Goal: Information Seeking & Learning: Check status

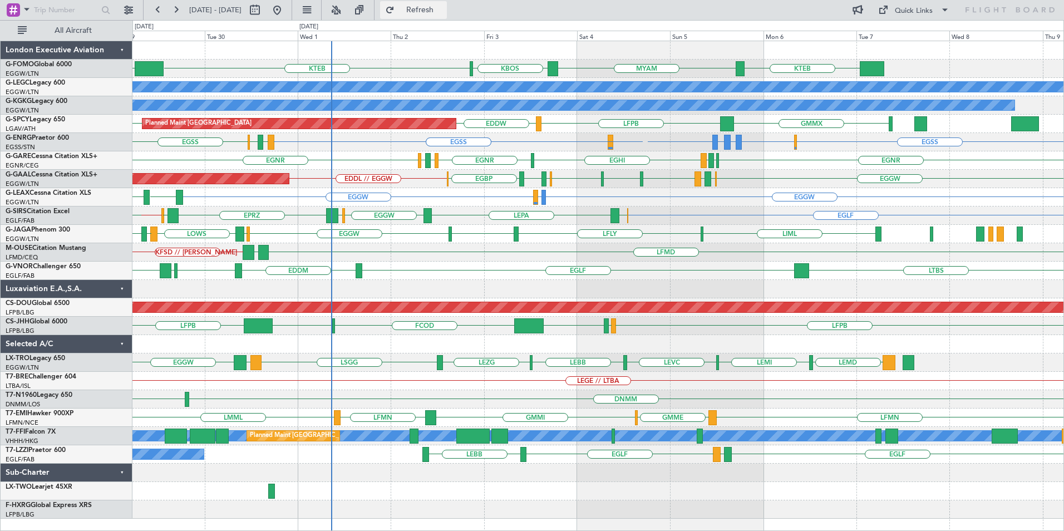
click at [443, 6] on span "Refresh" at bounding box center [420, 10] width 47 height 8
click at [443, 14] on span "Refresh" at bounding box center [420, 10] width 47 height 8
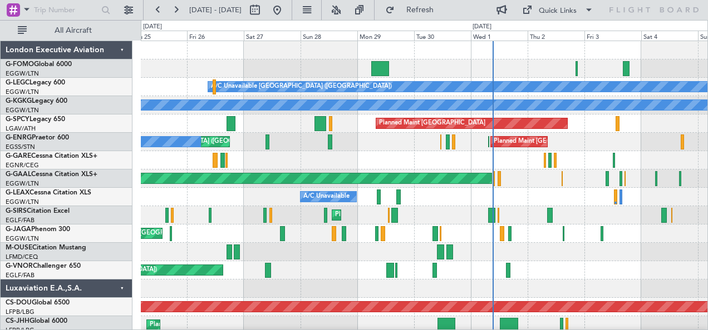
click at [403, 167] on div "Planned Maint [GEOGRAPHIC_DATA] ([GEOGRAPHIC_DATA]) A/C Unavailable [GEOGRAPHIC…" at bounding box center [424, 279] width 567 height 477
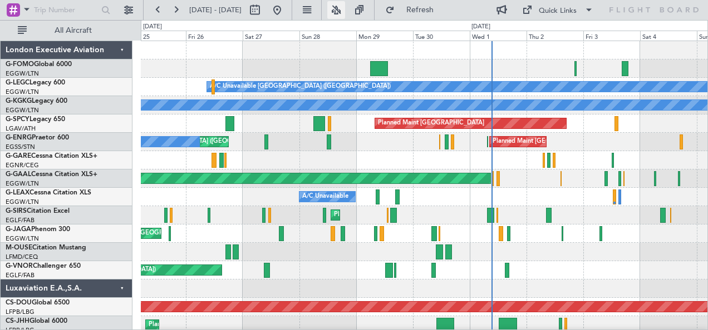
click at [345, 4] on button at bounding box center [336, 10] width 18 height 18
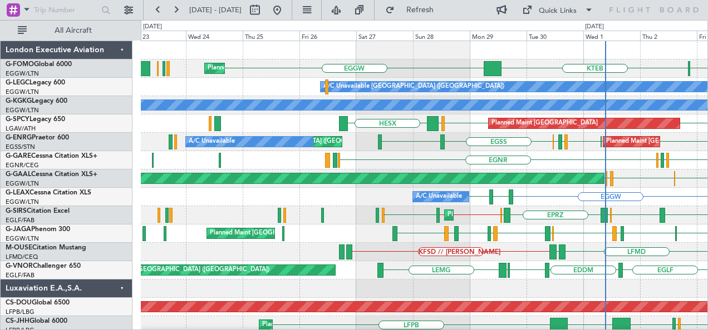
click at [320, 150] on div "KBOS KTEB EGGW Planned Maint [GEOGRAPHIC_DATA] ([GEOGRAPHIC_DATA]) MYAM A/C Una…" at bounding box center [424, 279] width 567 height 477
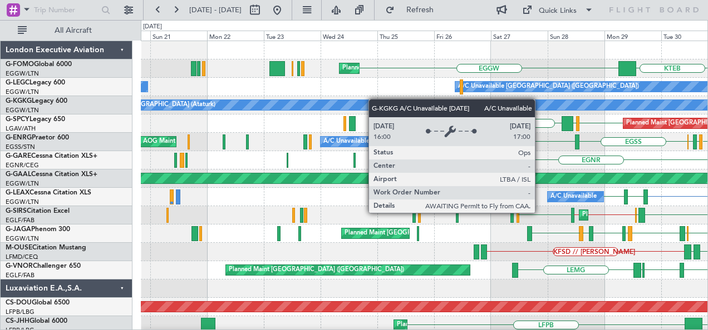
click at [379, 99] on div "KTEB EGGW Planned Maint [GEOGRAPHIC_DATA] ([GEOGRAPHIC_DATA]) KBOS A/C Unavaila…" at bounding box center [424, 279] width 567 height 477
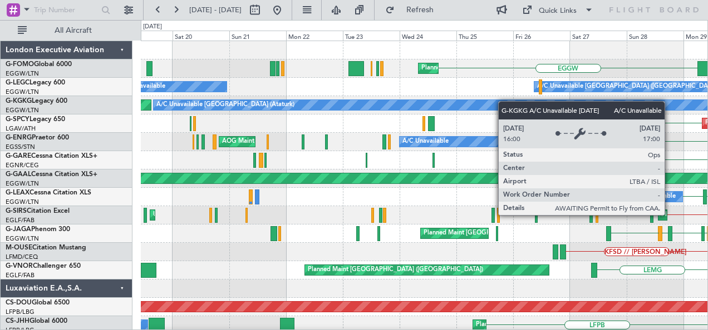
click at [463, 103] on div "Planned Maint [GEOGRAPHIC_DATA] ([GEOGRAPHIC_DATA]) EGGW KTEB A/C Unavailable […" at bounding box center [424, 279] width 567 height 477
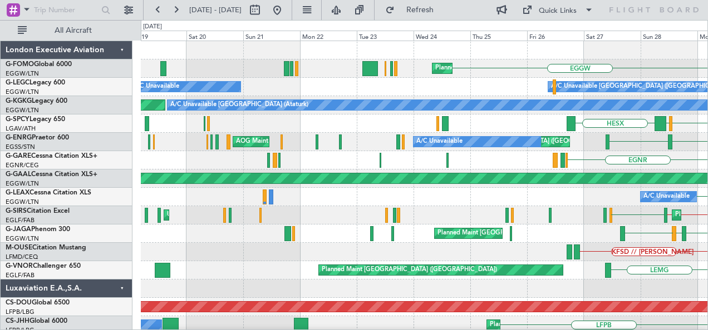
click at [503, 160] on div "Planned Maint London (Luton) EGGW A/C Unavailable London (Luton) A/C Unavailabl…" at bounding box center [424, 270] width 567 height 459
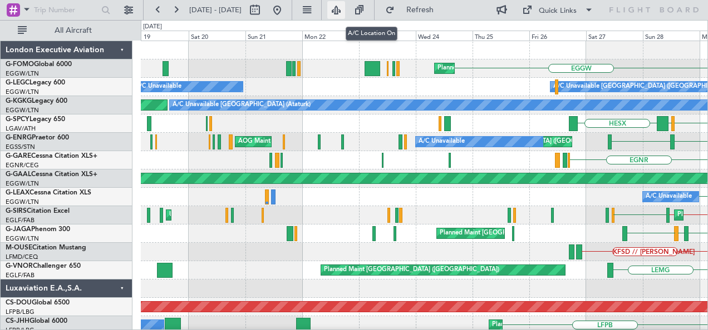
click at [345, 9] on button at bounding box center [336, 10] width 18 height 18
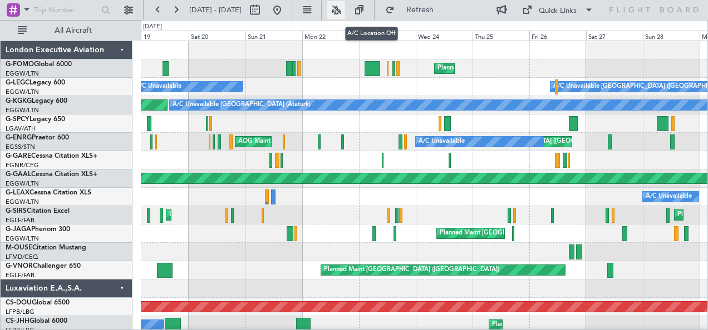
click at [345, 7] on button at bounding box center [336, 10] width 18 height 18
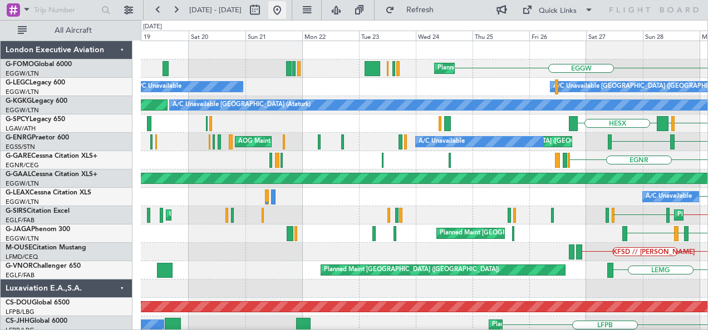
click at [286, 6] on button at bounding box center [277, 10] width 18 height 18
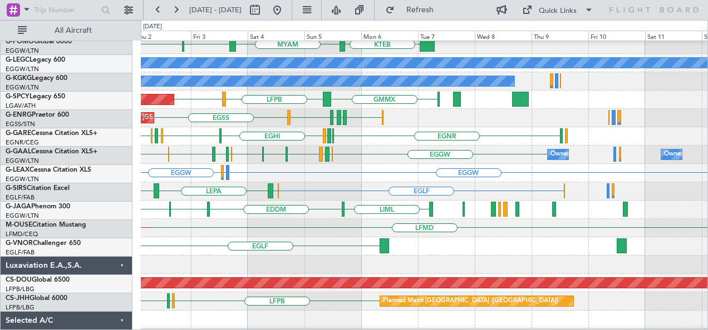
click at [325, 136] on div "EGNR EGNR EGPE EGHI EGNR EGHI EGPE EGHI" at bounding box center [424, 136] width 567 height 18
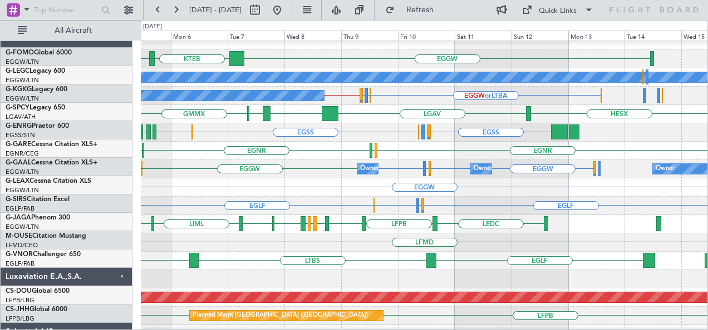
click at [401, 165] on div "EGGW EGGW EGPF or EGGW EGGW EGGW EGLF Owner Owner Owner LIMJ EGGW EGNT EGGW EGB…" at bounding box center [424, 169] width 567 height 18
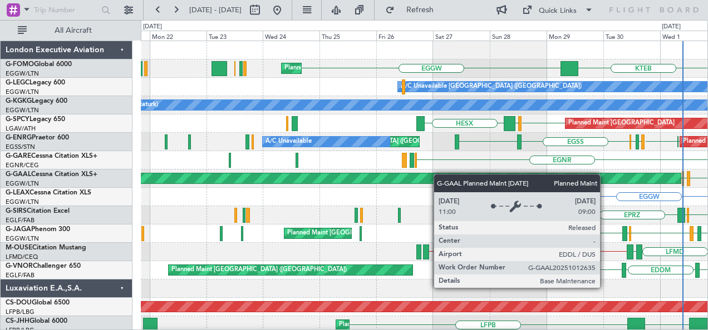
scroll to position [0, 0]
click at [451, 176] on div "Planned Maint London (Luton) EGGW KTEB KBOS MYAM A/C Unavailable London (Luton)…" at bounding box center [424, 279] width 567 height 477
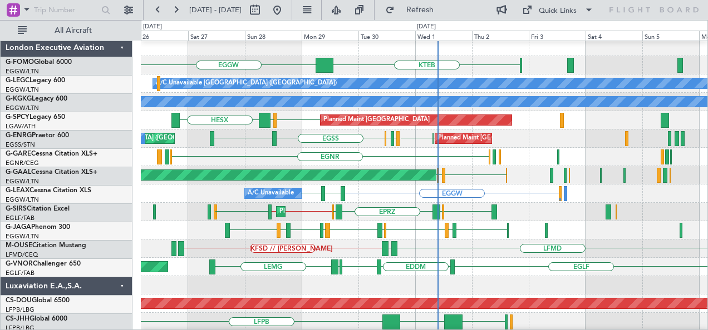
click at [317, 161] on div "EGNR" at bounding box center [424, 157] width 567 height 18
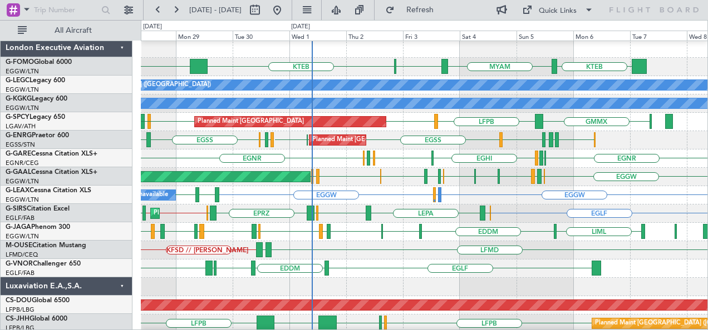
click at [434, 179] on div "Planned Maint Dusseldorf EGBP EGGW EDDL EDDL EGGW EGLF LIMJ EGGW EGNT EGGW EGBP…" at bounding box center [424, 177] width 567 height 18
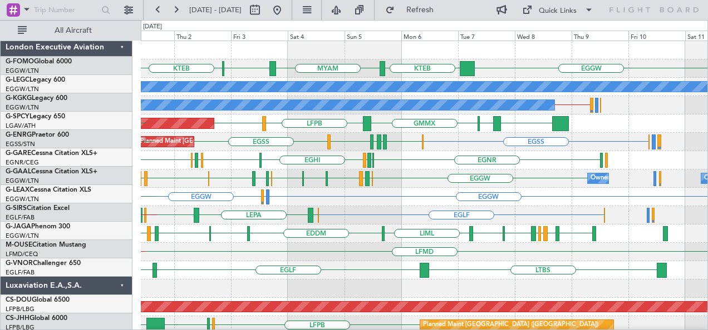
scroll to position [0, 0]
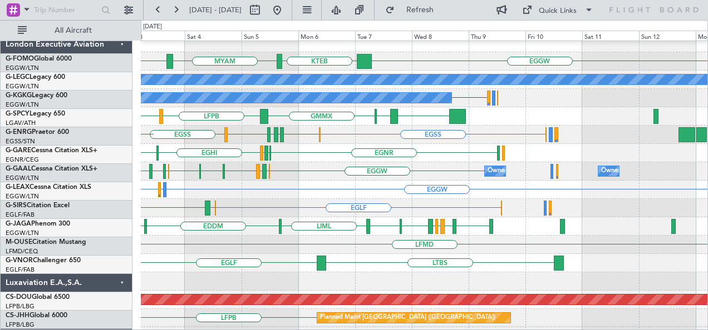
click at [366, 181] on div "EGGW EGGW EGAE or EGGW" at bounding box center [424, 190] width 567 height 18
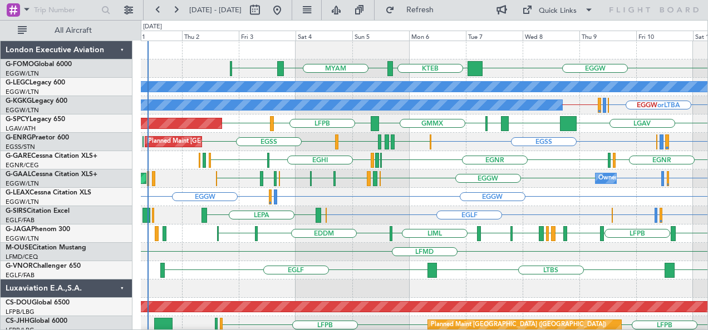
click at [684, 220] on div "EGGW KTEB MYAM KBOS A/C Unavailable London (Luton) A/C Unavailable Istanbul (At…" at bounding box center [424, 270] width 567 height 459
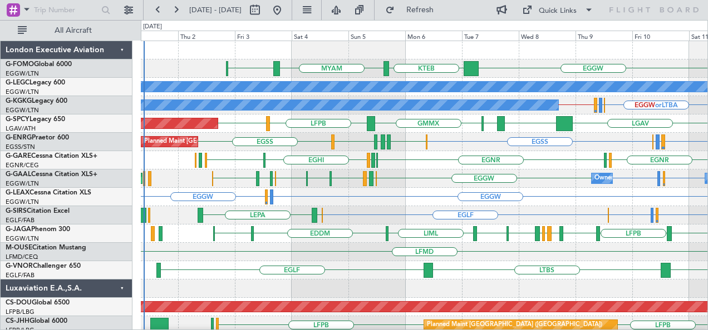
click at [684, 220] on div "EGLF EGLF EGPD or EGLF EGBP or EGLF EGGW LEPA" at bounding box center [424, 215] width 567 height 18
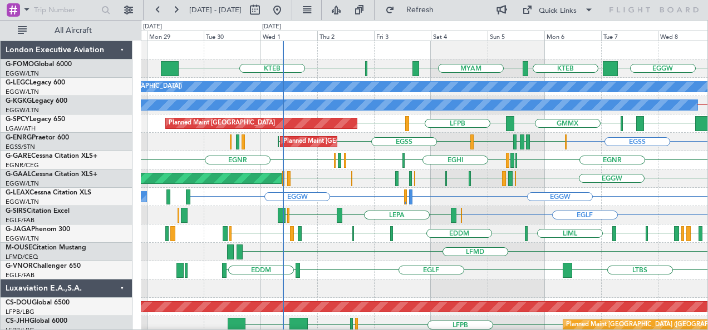
click at [605, 189] on div "KBOS KTEB EGGW KTEB MYAM A/C Unavailable London (Luton) A/C Unavailable Istanbu…" at bounding box center [424, 270] width 567 height 459
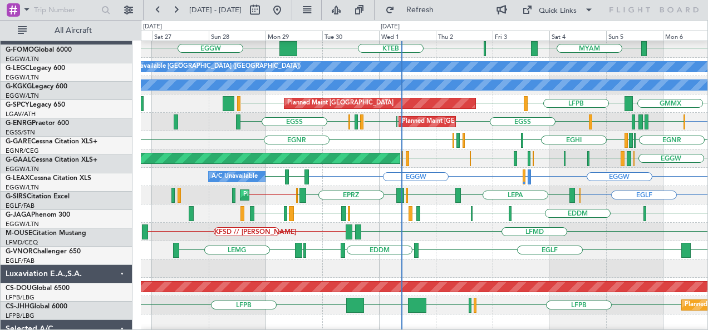
click at [479, 180] on div "A/C Unavailable EGGW EGGW EGAE or EGGW EDDB EGGW" at bounding box center [424, 177] width 567 height 18
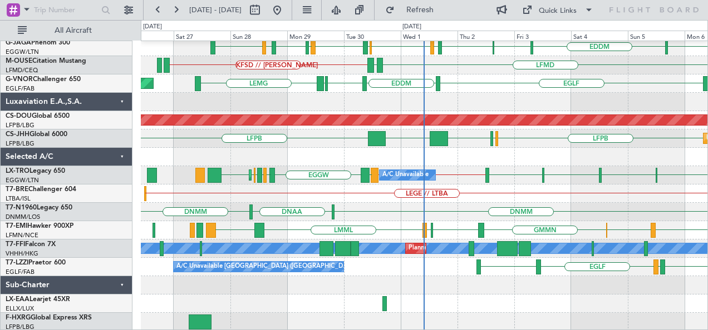
scroll to position [187, 0]
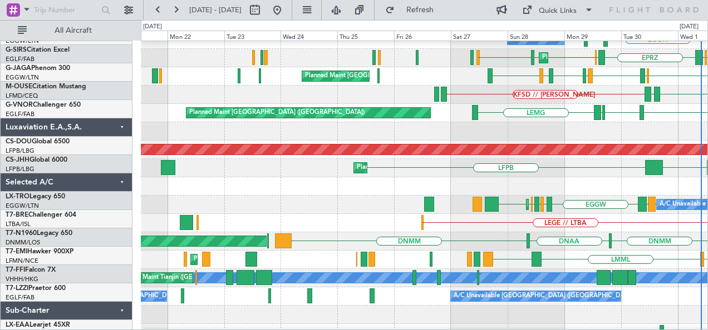
click at [488, 216] on div "LEGE // LTBA" at bounding box center [424, 223] width 567 height 18
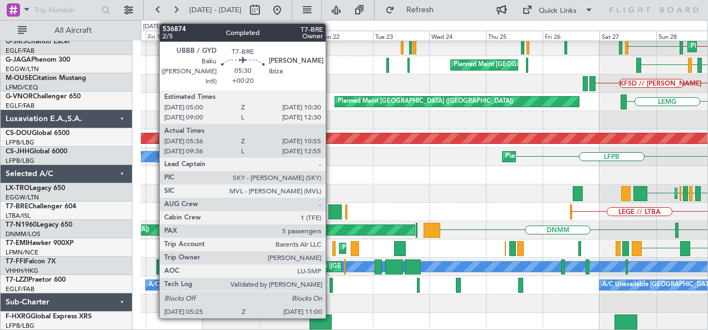
scroll to position [169, 0]
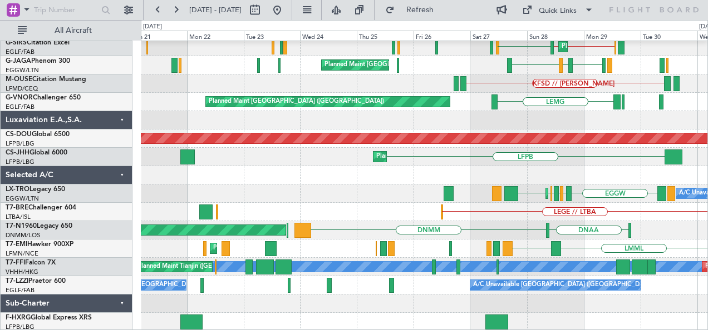
click at [294, 170] on div "A/C Unavailable Planned Maint London (Luton) EGGW // EGLF EGLF // EGGW EGPH Unp…" at bounding box center [424, 102] width 567 height 459
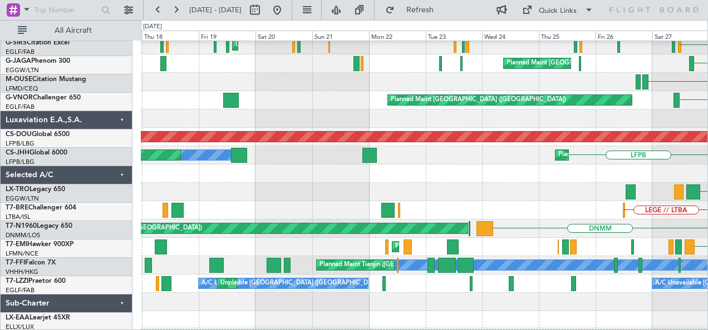
click at [453, 204] on div "LEGE // LTBA" at bounding box center [424, 210] width 567 height 18
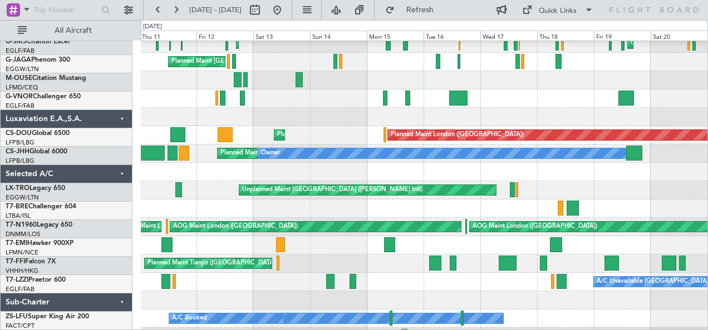
scroll to position [172, 0]
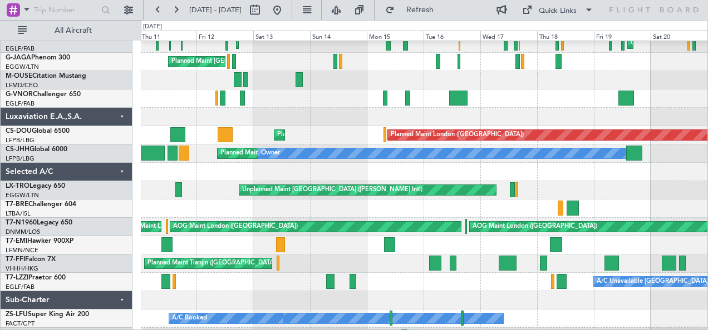
click at [516, 204] on div at bounding box center [424, 209] width 567 height 18
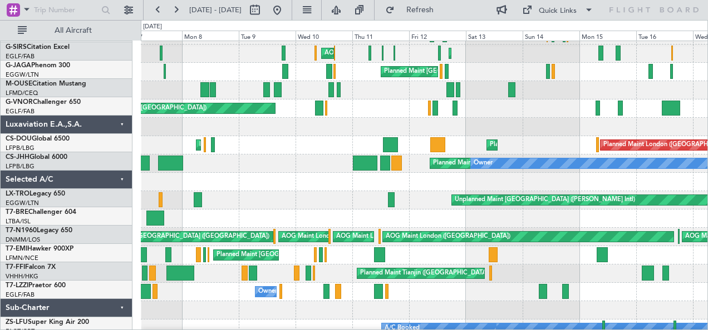
scroll to position [162, 0]
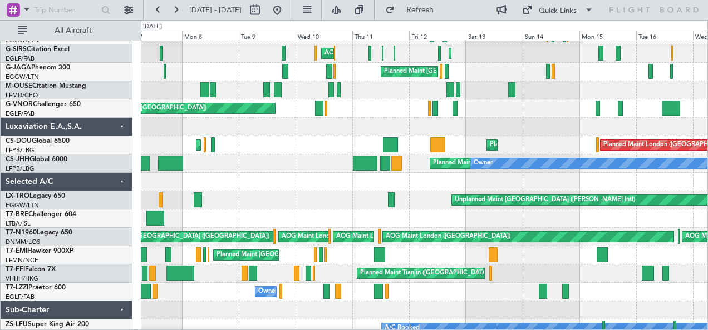
click at [519, 216] on div at bounding box center [424, 219] width 567 height 18
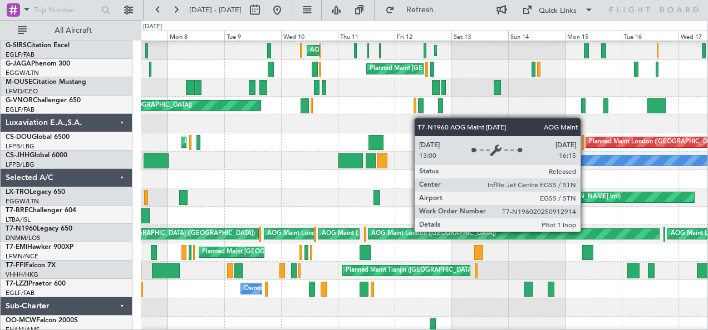
scroll to position [169, 0]
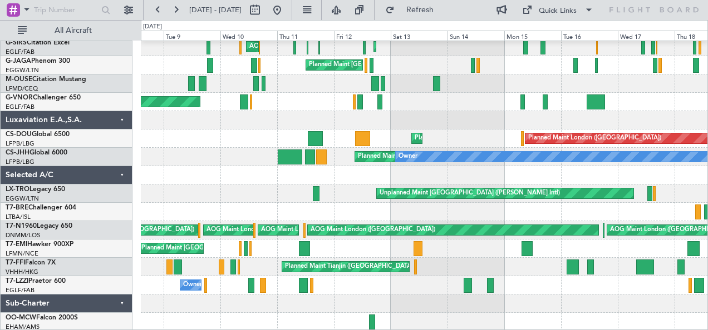
click at [334, 220] on div "Planned Maint London (Luton) Planned Maint London (Farnborough) AOG Maint Kembl…" at bounding box center [424, 102] width 567 height 459
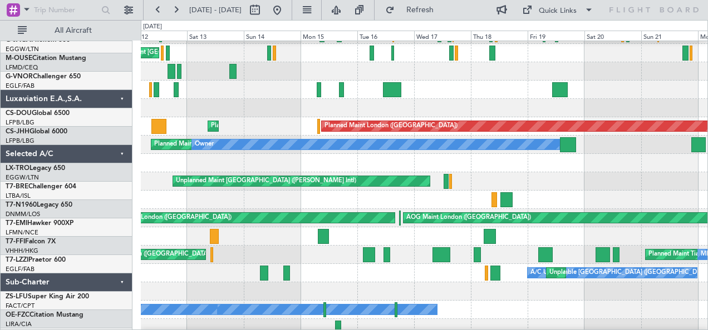
click at [385, 228] on div "Planned Maint Zurich Planned Maint Zurich" at bounding box center [424, 237] width 567 height 18
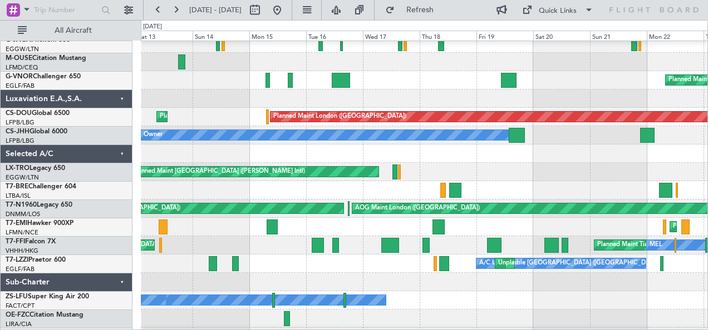
scroll to position [190, 0]
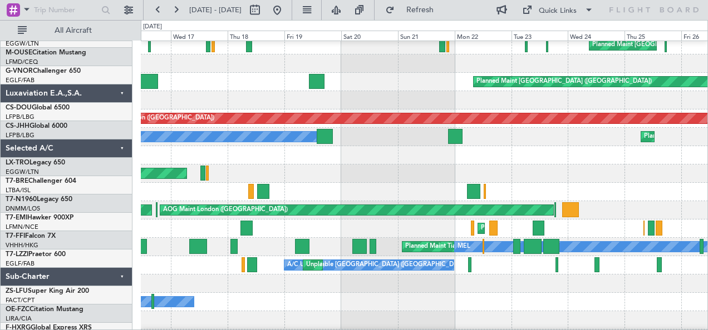
click at [404, 223] on div "Planned Maint Zurich" at bounding box center [424, 229] width 567 height 18
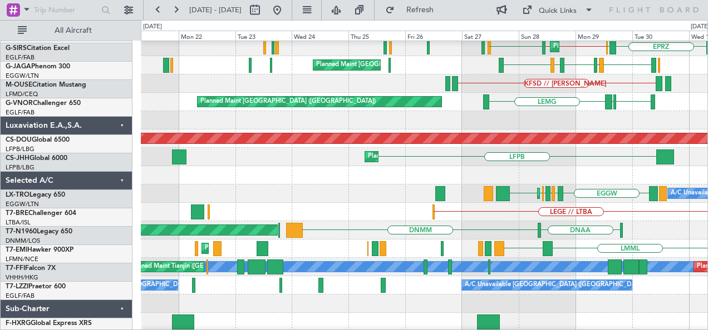
scroll to position [169, 0]
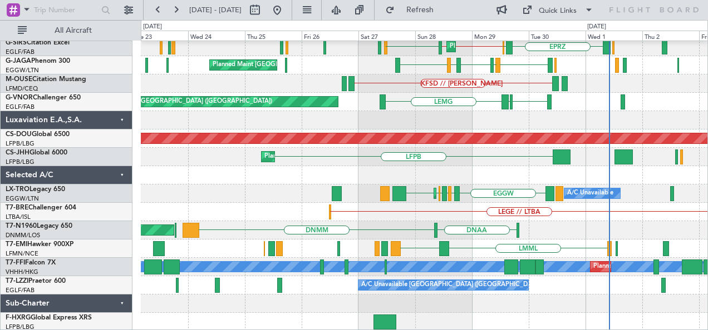
click at [283, 212] on div "EGGW EDDB EGGW A/C Unavailable EPRZ EGBP EGGW // EGLF EGLF // EGGW EGPH Planned…" at bounding box center [424, 102] width 567 height 459
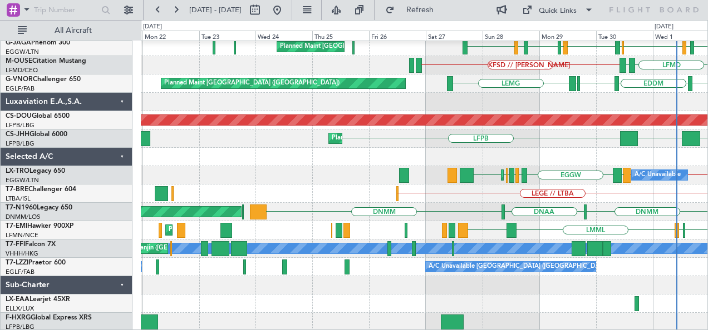
scroll to position [187, 0]
click at [455, 170] on div "EGGW EGBP EPRZ EGBP EGGW // EGLF EGLF // EGGW EGPH Planned Maint London (Luton)…" at bounding box center [424, 92] width 567 height 477
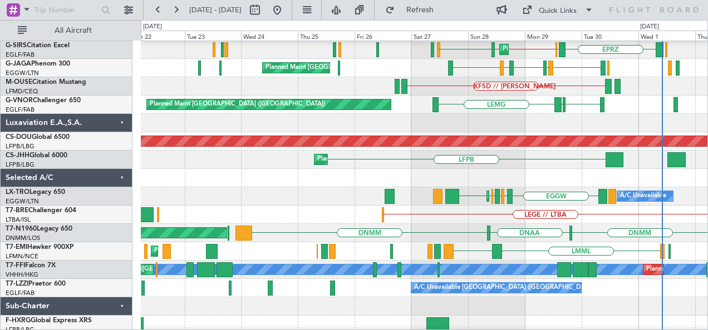
scroll to position [167, 0]
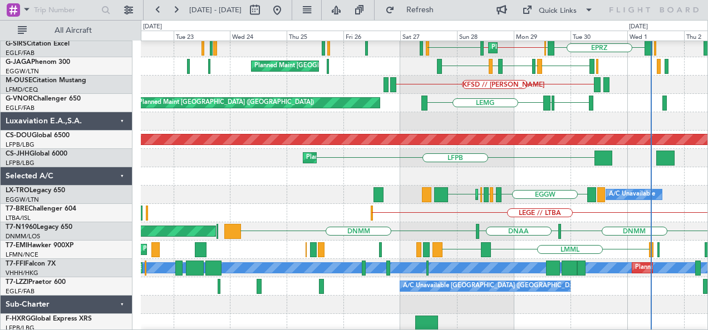
click at [265, 251] on div "LPMA LMML Planned Maint Zurich" at bounding box center [424, 250] width 567 height 18
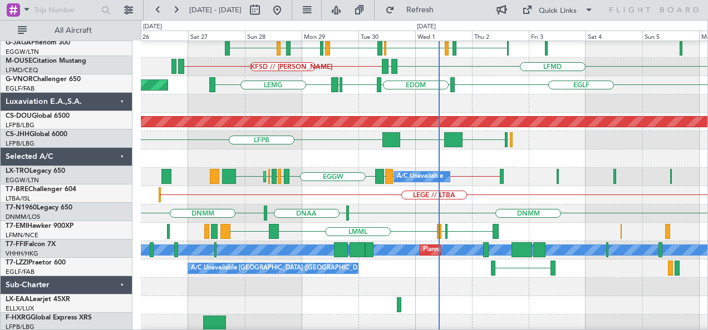
click at [374, 223] on div "LPMA LFMN LIPO LMML" at bounding box center [424, 232] width 567 height 18
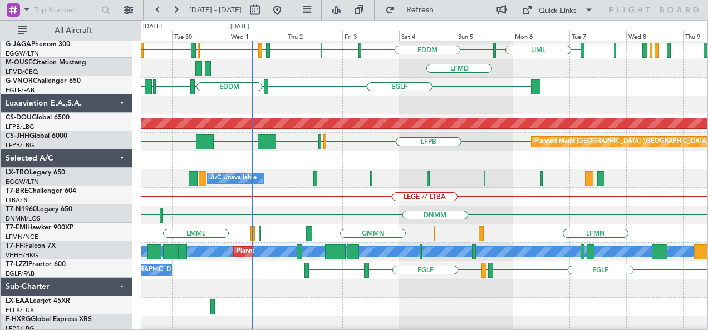
click at [418, 268] on div "LEBB EGLF LIRP EGLF A/C Unavailable London (Farnborough)" at bounding box center [424, 270] width 567 height 18
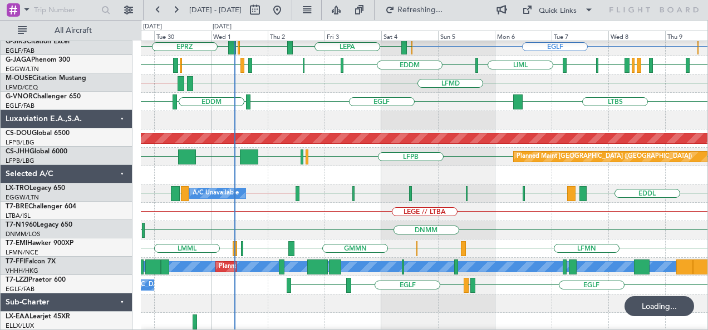
scroll to position [169, 0]
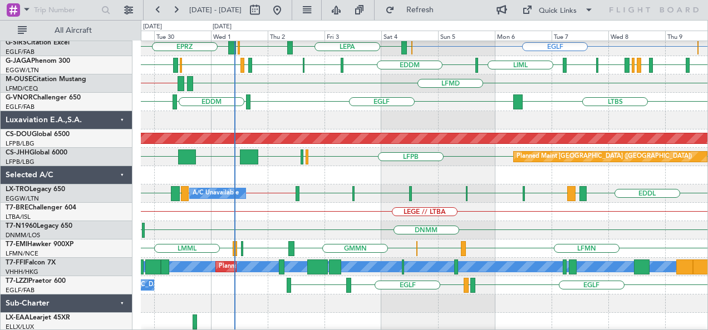
click at [455, 199] on div "EGGW EGGW EGAE or EGGW A/C Unavailable EGLF EGBP or EGLF LEPA EGGW EGBP EPRZ EG…" at bounding box center [424, 102] width 567 height 459
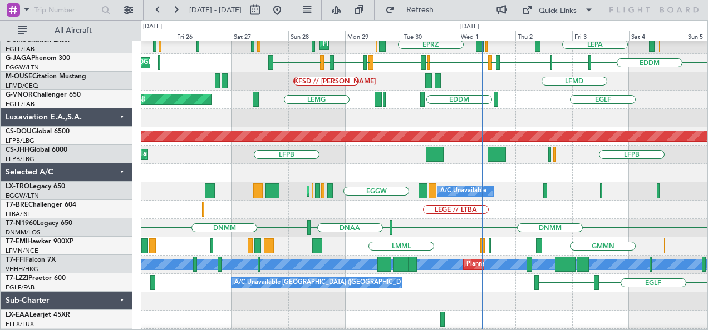
click at [360, 239] on div "LPMA GMMN LFMN LIPO LMML GMME LFMN" at bounding box center [424, 247] width 567 height 18
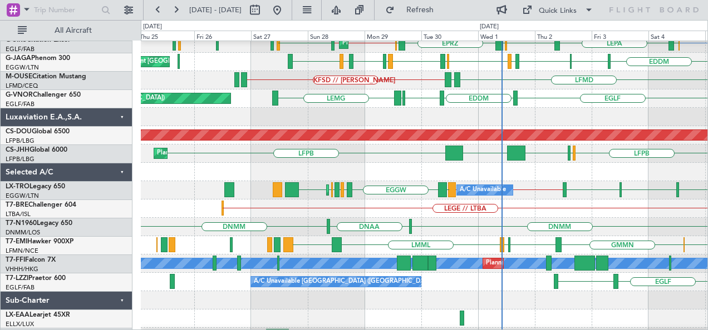
scroll to position [172, 0]
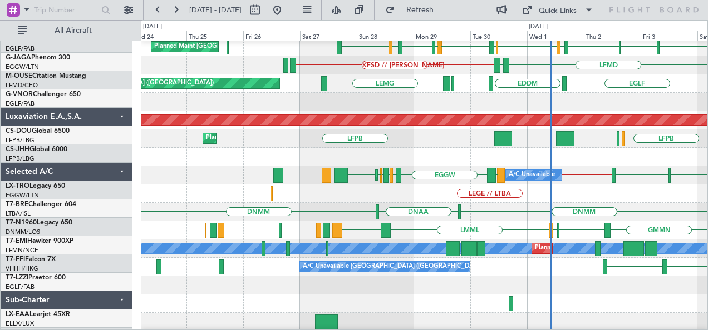
click at [261, 207] on div "DNMM DNMM DNAA AOG Maint London (Stansted)" at bounding box center [424, 212] width 567 height 18
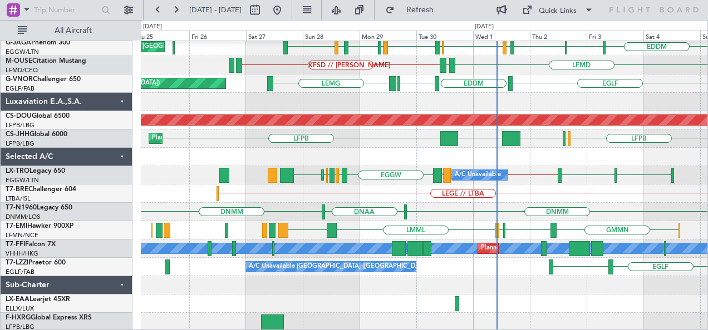
click at [440, 228] on div "Planned Maint London (Luton) EGPH LEPA EGGW EGBP EPRZ EGBP EGGW // EGLF EGLF //…" at bounding box center [424, 92] width 567 height 477
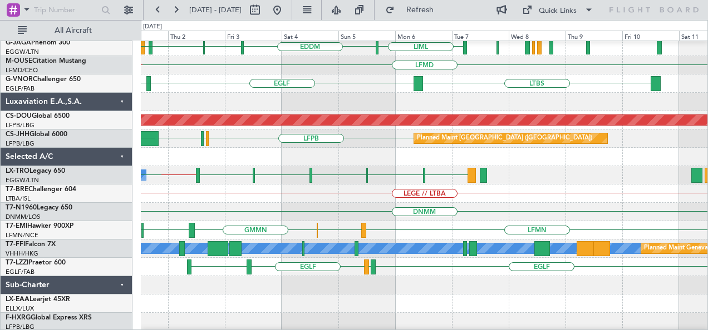
click at [401, 297] on div "EGLF LEPA EGGW EGGW EGBP EPRZ EGBP EGGW // EGLF EDDM EBBR LFPB EDDM LIML LOWS E…" at bounding box center [424, 92] width 567 height 477
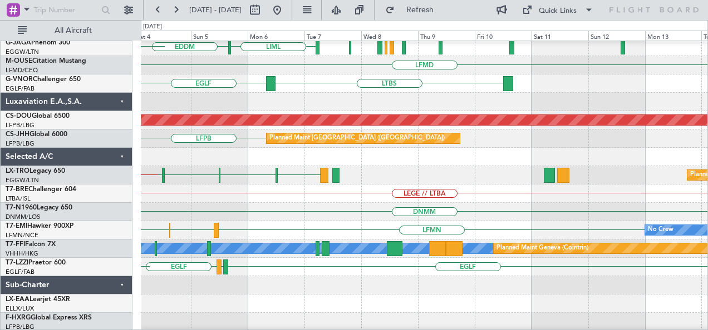
click at [362, 301] on div "EGLF LEPA EGGW EGGW EDDM LIML EBBR LFPB EDDM LFMD EGLF LTBS Planned Maint Londo…" at bounding box center [424, 92] width 567 height 477
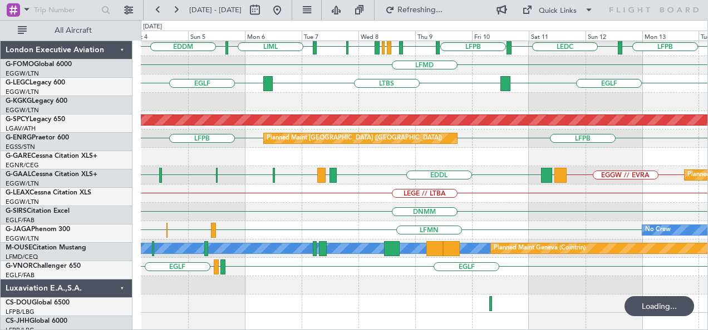
scroll to position [169, 0]
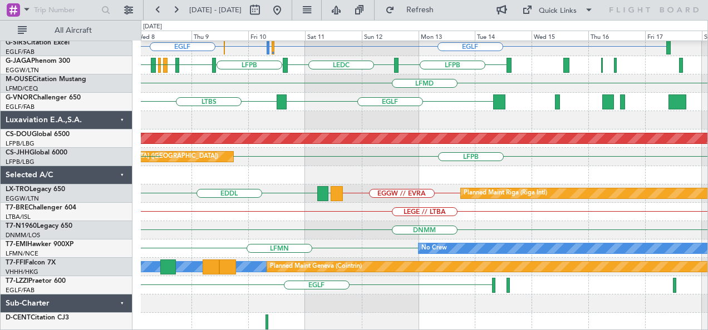
click at [356, 202] on div "EGGW [GEOGRAPHIC_DATA] [GEOGRAPHIC_DATA] EGPD or EGLF EGBP or EGLF Planned Main…" at bounding box center [424, 102] width 567 height 459
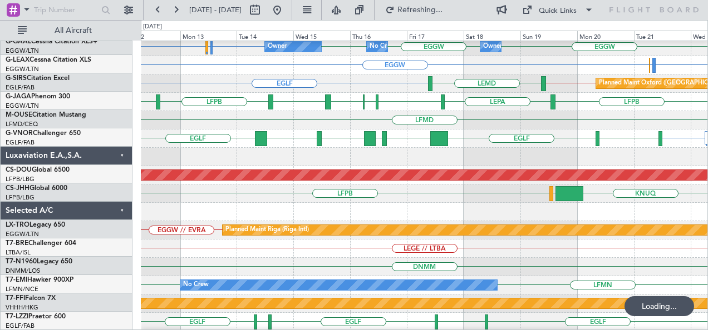
scroll to position [132, 0]
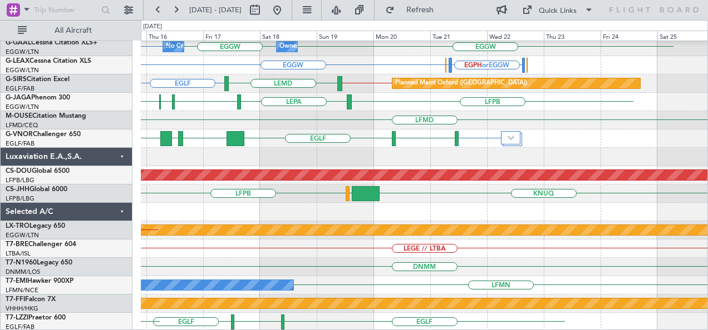
click at [205, 137] on div "EGNR [GEOGRAPHIC_DATA] [GEOGRAPHIC_DATA] [GEOGRAPHIC_DATA] [GEOGRAPHIC_DATA] [G…" at bounding box center [424, 120] width 567 height 422
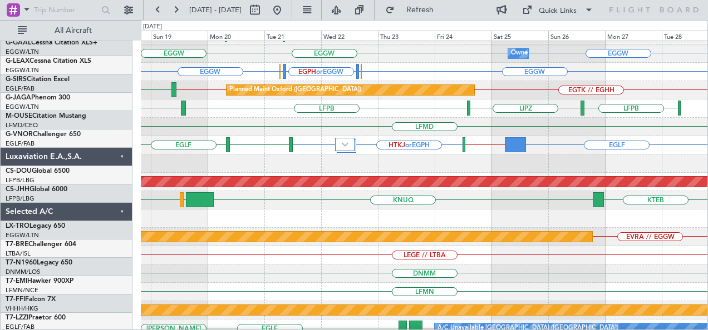
scroll to position [127, 0]
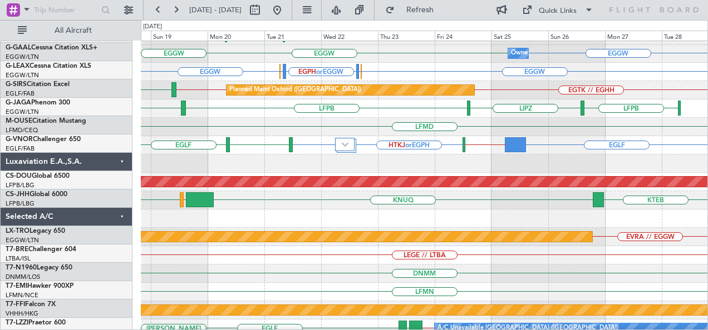
click at [532, 163] on div at bounding box center [424, 164] width 567 height 18
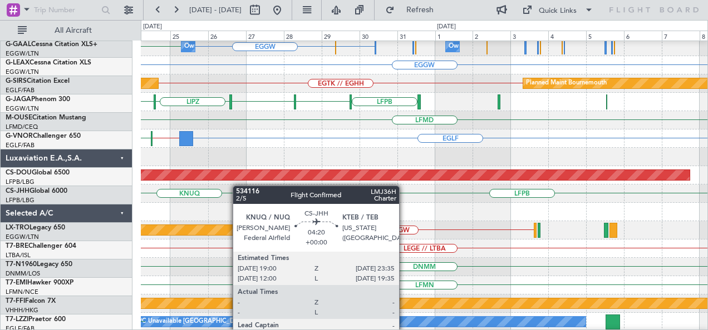
scroll to position [132, 0]
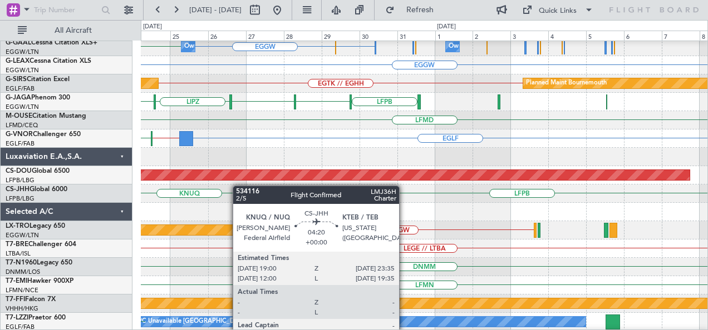
click at [248, 185] on div "EGNR EGLF EGGW EGBP or EGGW EGGW Owner Owner EGGW EGPH or EGGW EGLF or EGGW EGL…" at bounding box center [424, 120] width 567 height 422
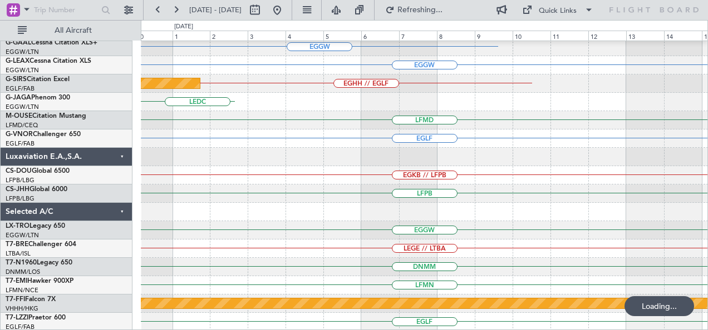
click at [60, 193] on div "EGNR EGGW EGGW EGGW Planned Maint Bournemouth EGHH // EGLF LEDC LIPZ LFPB EBBR …" at bounding box center [354, 175] width 708 height 310
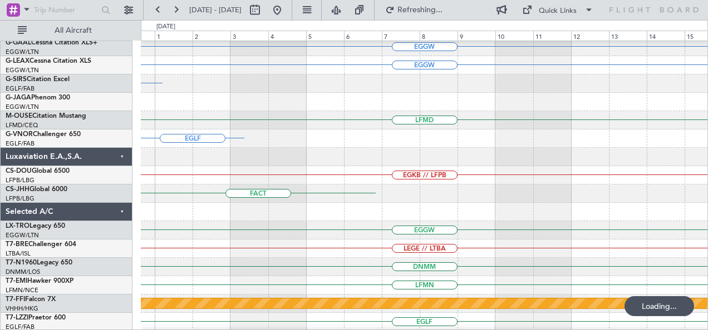
scroll to position [169, 0]
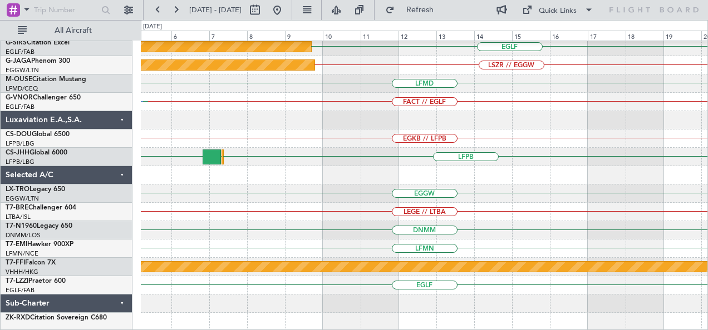
click at [177, 208] on div "EGGW Planned Maint EGLF Planned Maint St Gallen (Altenrhein) LSZR // EGGW LFMD …" at bounding box center [424, 102] width 567 height 459
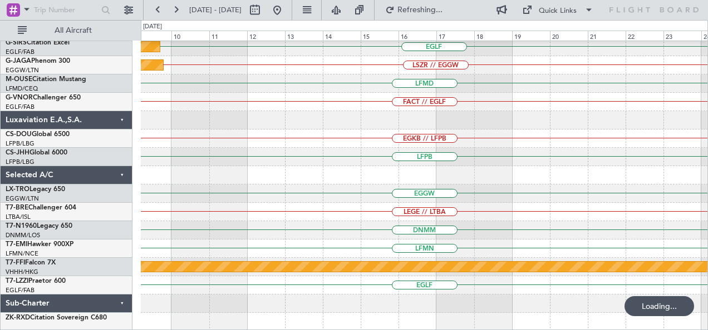
scroll to position [132, 0]
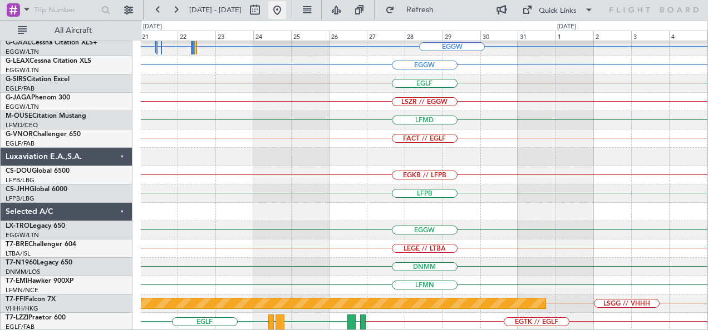
click at [286, 11] on button at bounding box center [277, 10] width 18 height 18
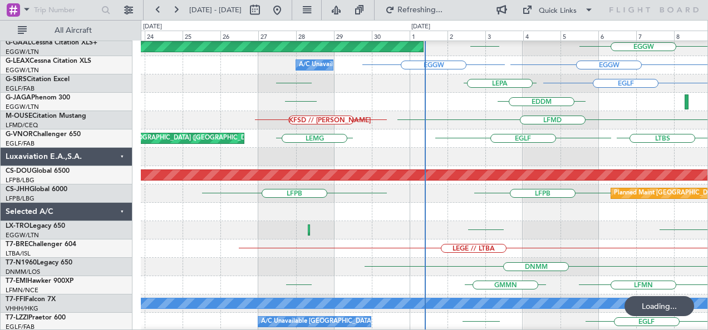
click at [337, 142] on div "LTBS EGLF LEMG Planned Maint London (Farnborough)" at bounding box center [424, 139] width 567 height 18
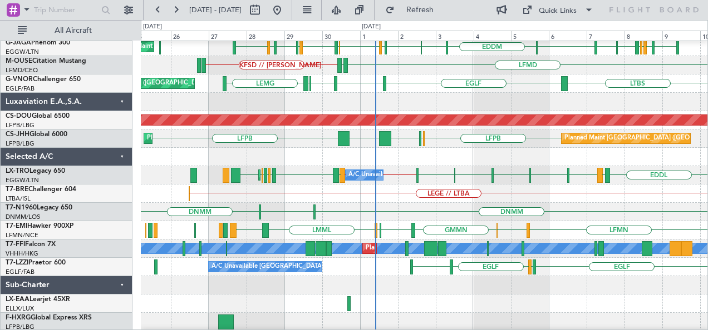
scroll to position [187, 0]
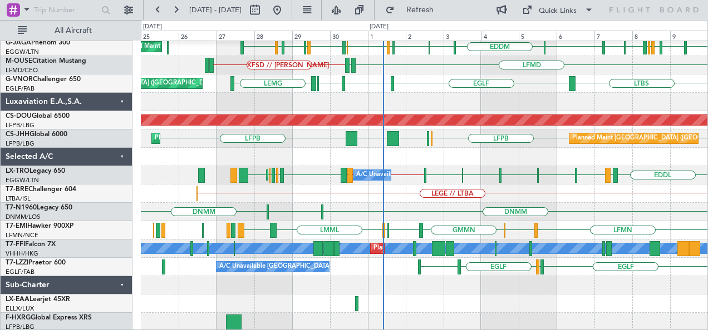
click at [303, 196] on div "Planned Maint London (Luton) EGLF EGBP or EGLF EGPH LEPA EGGW EGGW EGBP EPRZ EG…" at bounding box center [424, 92] width 567 height 477
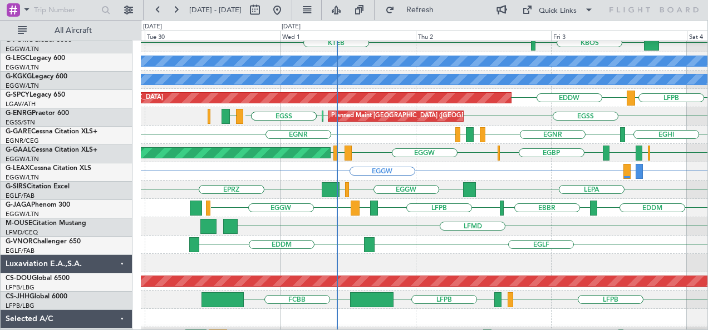
scroll to position [0, 0]
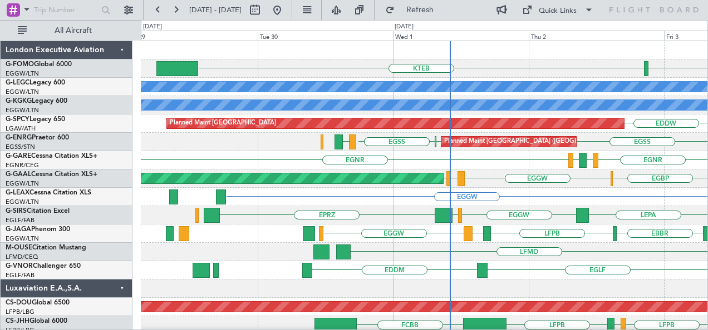
click at [516, 253] on div "KBOS KTEB MYAM A/C Unavailable London (Luton) A/C Unavailable Istanbul (Ataturk…" at bounding box center [424, 270] width 567 height 459
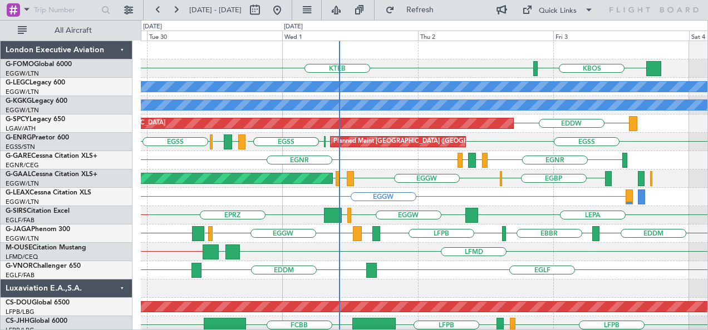
click at [265, 164] on div "KBOS KTEB EGGW A/C Unavailable London (Luton) A/C Unavailable Istanbul (Ataturk…" at bounding box center [424, 270] width 567 height 459
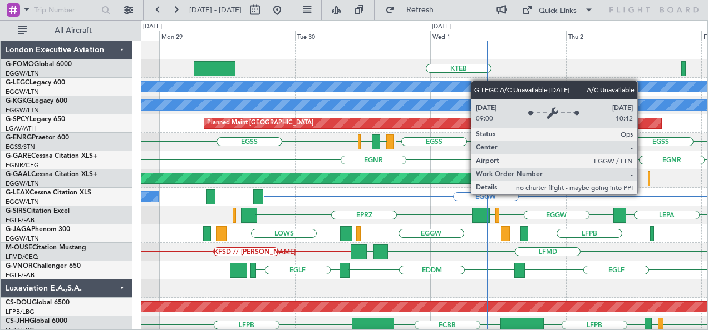
click at [493, 84] on div "KBOS KTEB MYAM A/C Unavailable London (Luton) A/C Unavailable Istanbul (Ataturk…" at bounding box center [424, 270] width 567 height 459
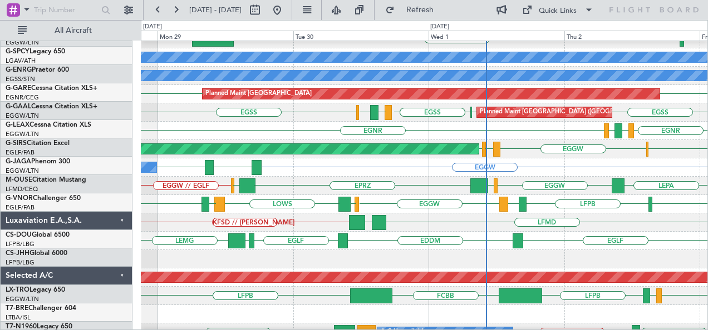
scroll to position [27, 0]
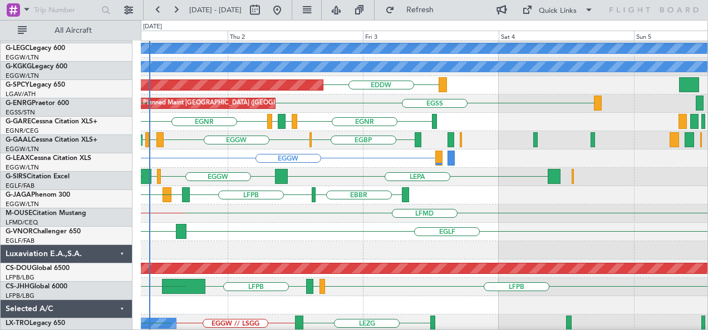
click at [201, 150] on div "Planned Maint Dusseldorf EGBP EGGW EDDL EDDL" at bounding box center [424, 140] width 567 height 18
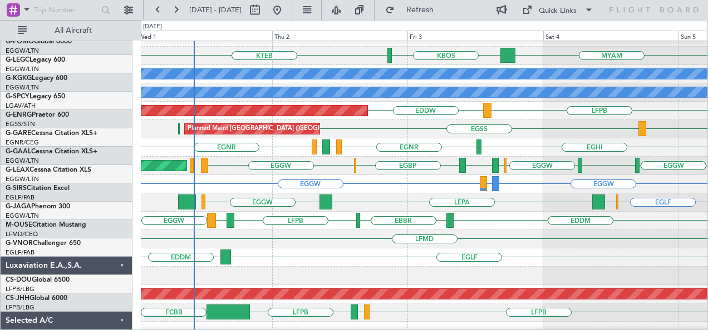
scroll to position [0, 0]
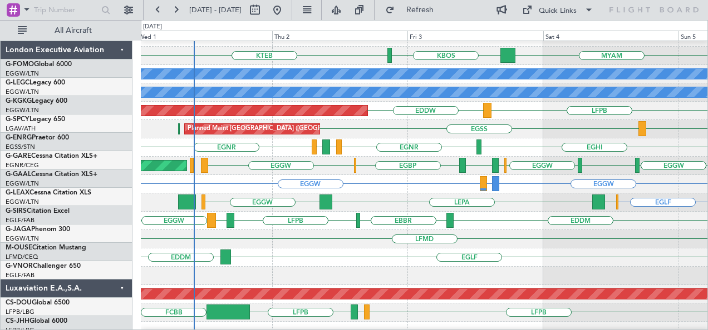
click at [653, 194] on div "EGGW EGGW EGAE or EGGW" at bounding box center [424, 184] width 567 height 18
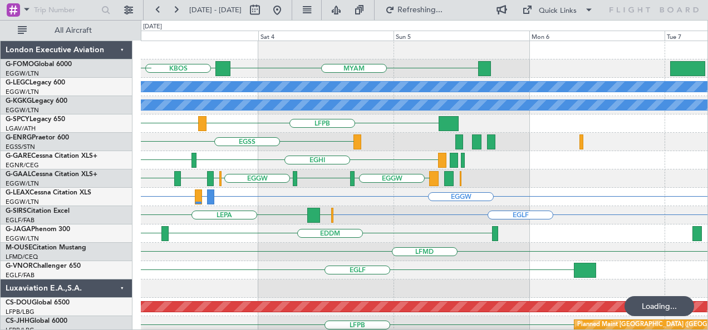
click at [164, 207] on div "KBOS MYAM KTEB A/C Unavailable London (Luton) A/C Unavailable Istanbul (Ataturk…" at bounding box center [424, 270] width 567 height 459
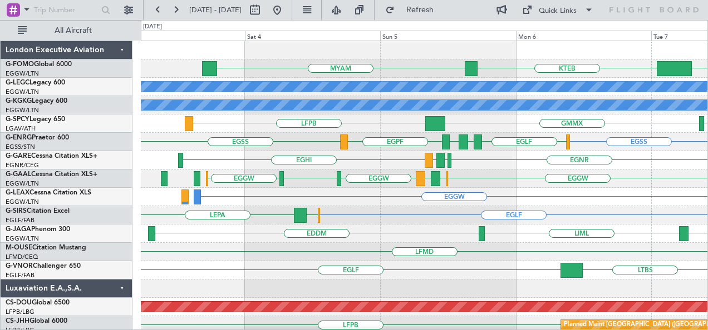
click at [388, 258] on div "LFMD" at bounding box center [424, 252] width 567 height 18
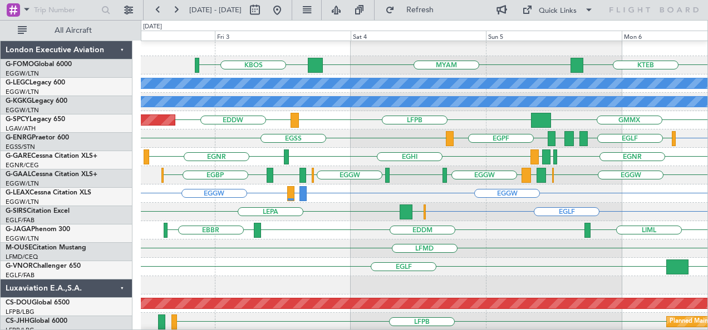
scroll to position [1, 0]
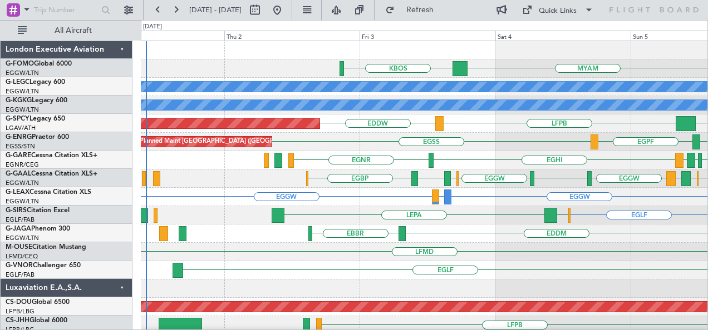
click at [561, 274] on div "KBOS MYAM KTEB A/C Unavailable London (Luton) A/C Unavailable Istanbul (Ataturk…" at bounding box center [424, 252] width 567 height 422
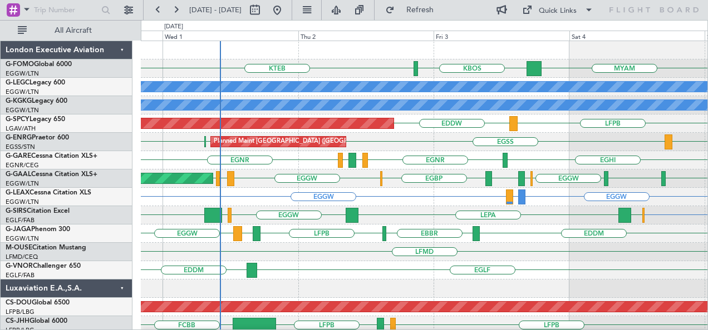
click at [284, 194] on div "KBOS KTEB MYAM A/C Unavailable London (Luton) A/C Unavailable Istanbul (Ataturk…" at bounding box center [424, 252] width 567 height 422
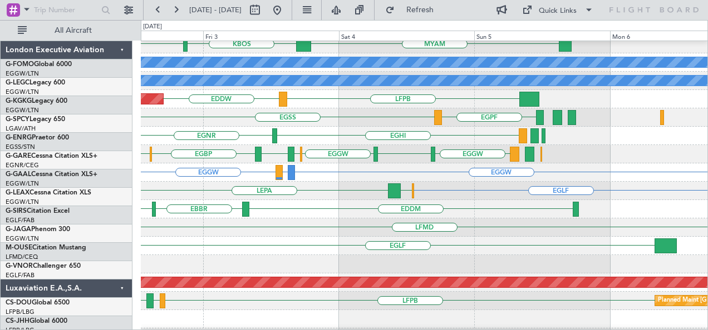
scroll to position [27, 0]
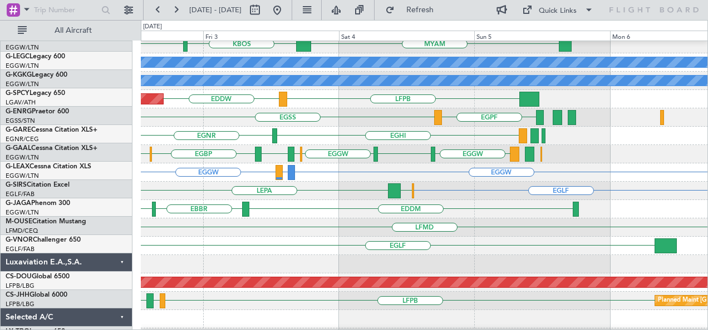
click at [200, 141] on div "EGNR EGHI EGPE EGHI EGNR" at bounding box center [424, 136] width 567 height 18
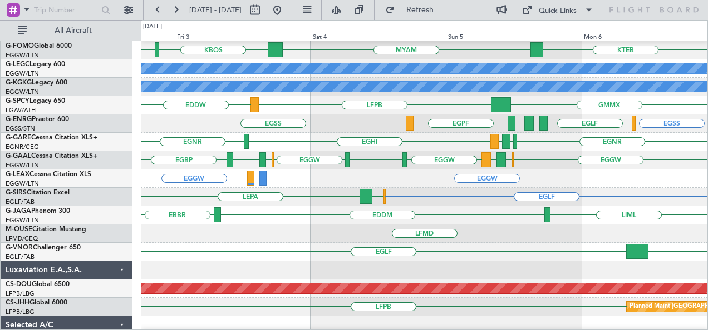
scroll to position [0, 0]
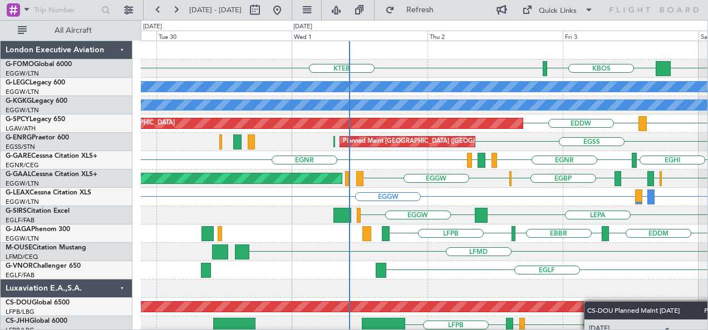
click at [645, 318] on div "KBOS KTEB MYAM A/C Unavailable London (Luton) A/C Unavailable Istanbul (Ataturk…" at bounding box center [424, 252] width 567 height 422
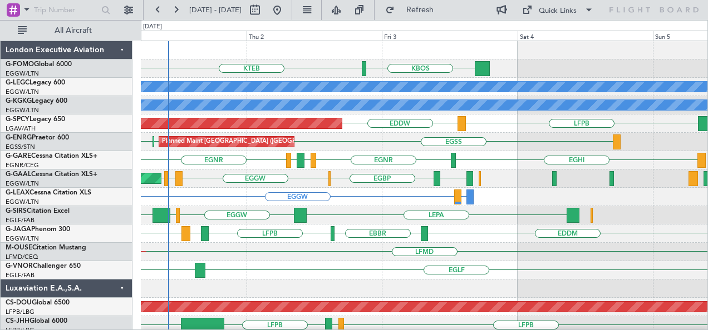
click at [357, 207] on div "KBOS KTEB A/C Unavailable London (Luton) A/C Unavailable Istanbul (Ataturk) Pla…" at bounding box center [424, 270] width 567 height 459
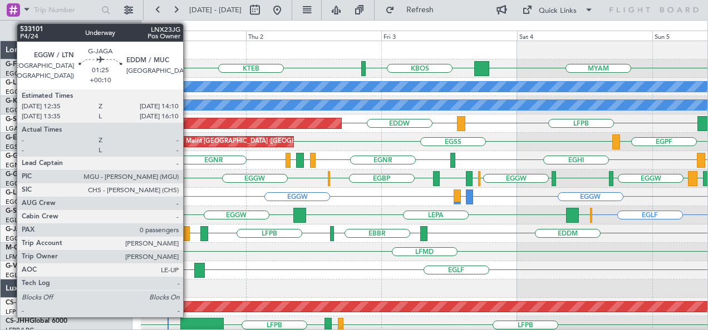
click at [166, 238] on div "EDDM EBBR LFPB EDDM EGGW" at bounding box center [424, 234] width 567 height 18
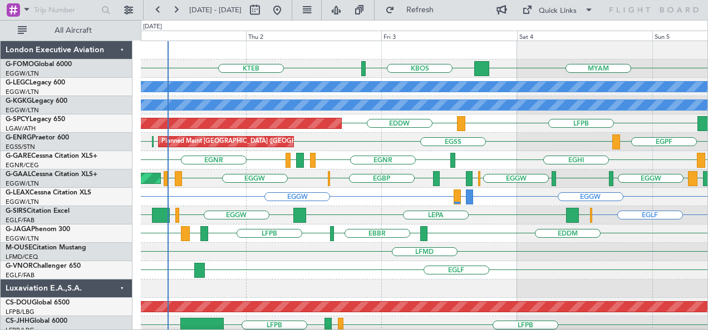
click at [166, 238] on div "EDDM EBBR LFPB EDDM EGGW" at bounding box center [424, 234] width 567 height 18
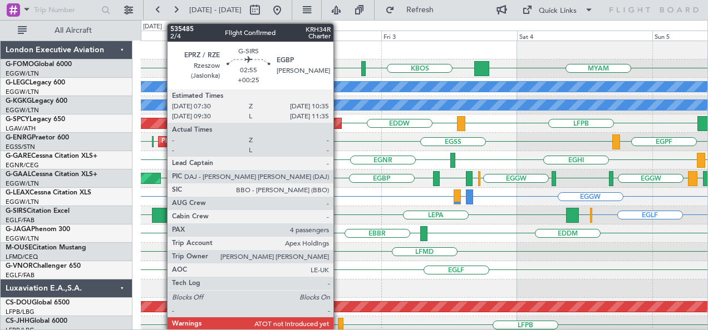
click at [161, 212] on div at bounding box center [161, 215] width 18 height 15
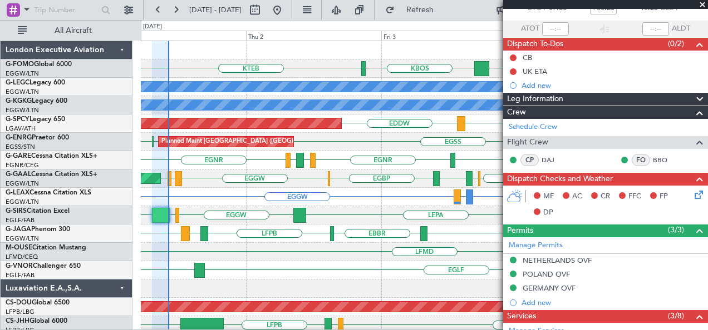
scroll to position [71, 0]
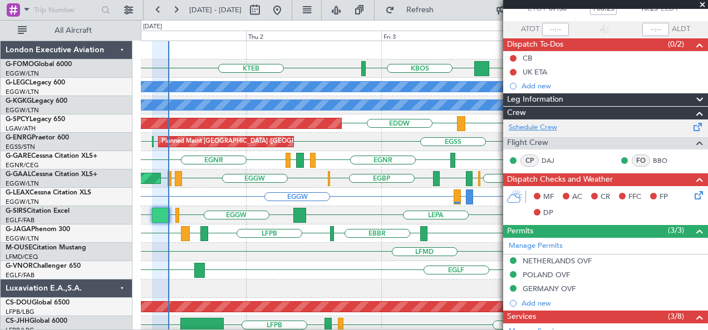
click at [546, 126] on link "Schedule Crew" at bounding box center [532, 127] width 48 height 11
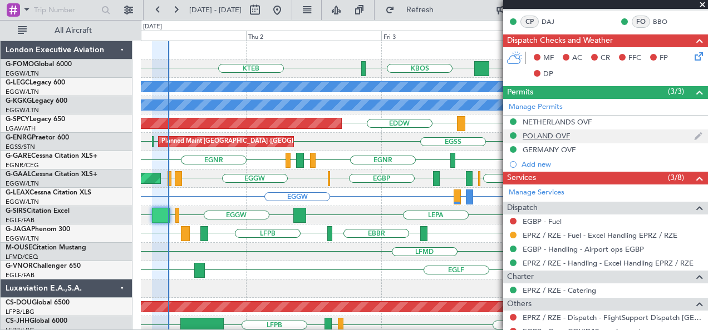
scroll to position [209, 0]
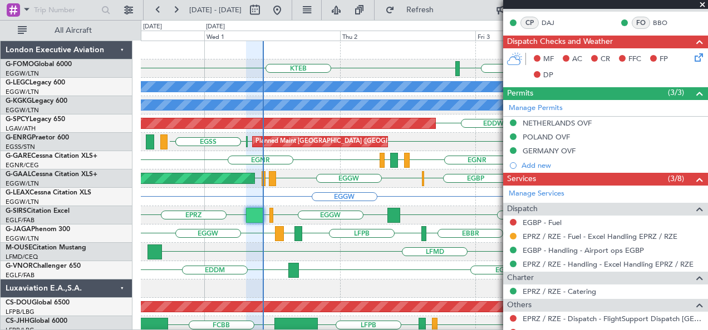
click at [327, 246] on div "KBOS KTEB MYAM A/C Unavailable London (Luton) A/C Unavailable Istanbul (Ataturk…" at bounding box center [424, 252] width 567 height 422
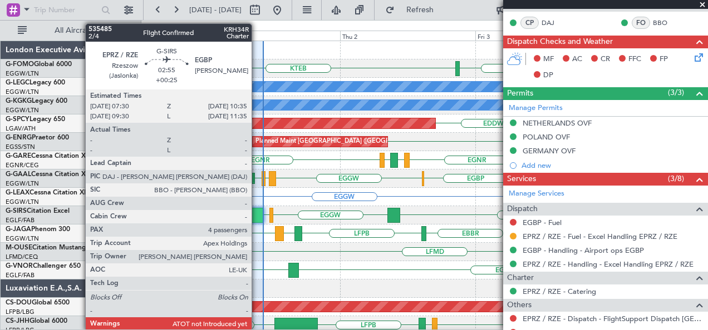
click at [257, 214] on div at bounding box center [255, 215] width 18 height 15
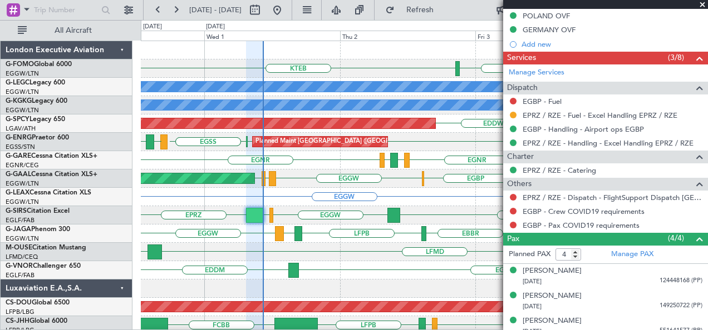
scroll to position [333, 0]
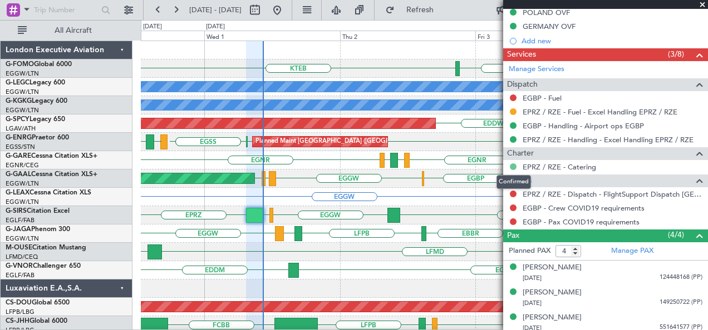
click at [513, 164] on button at bounding box center [513, 167] width 7 height 7
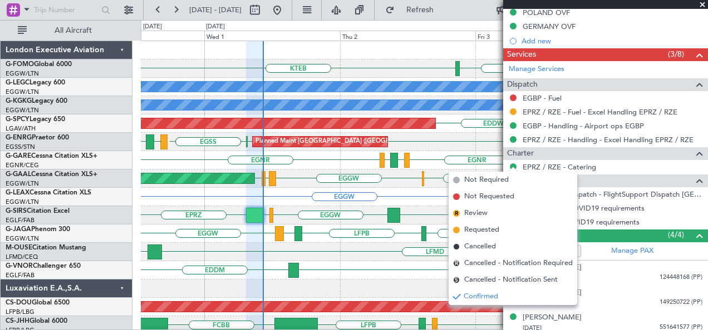
click at [625, 160] on div "EPRZ / RZE - Catering" at bounding box center [605, 167] width 205 height 14
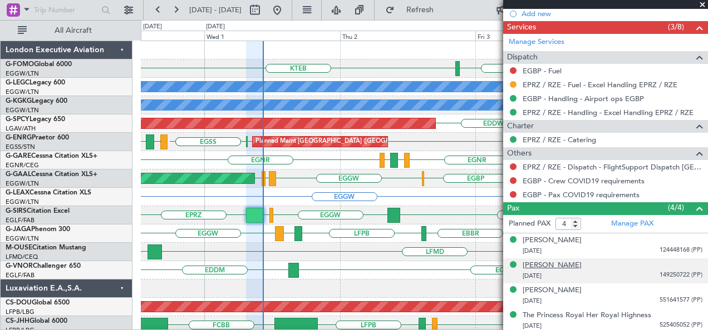
scroll to position [360, 0]
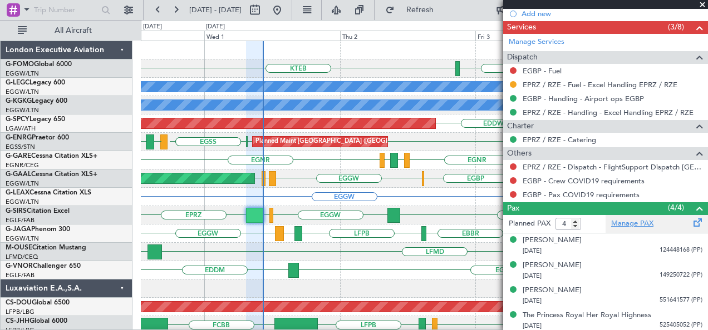
click at [638, 219] on link "Manage PAX" at bounding box center [632, 224] width 42 height 11
click at [433, 268] on div "EGLF EDDM" at bounding box center [424, 270] width 567 height 18
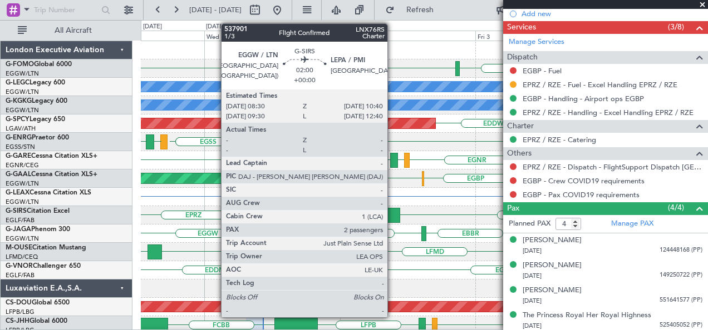
click at [393, 212] on div at bounding box center [393, 215] width 12 height 15
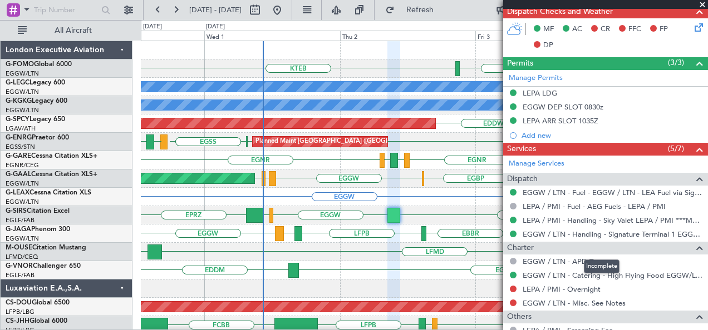
scroll to position [258, 0]
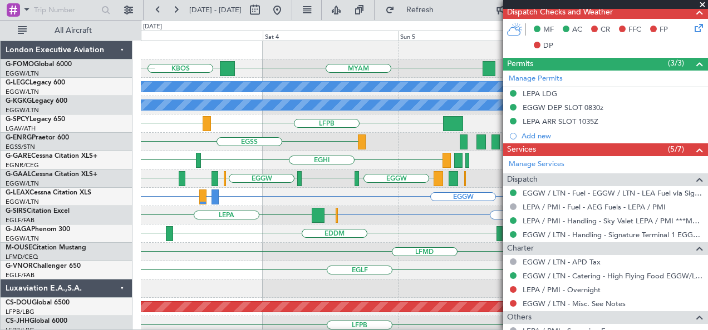
click at [61, 191] on div "KBOS MYAM KTEB A/C Unavailable London (Luton) A/C Unavailable Istanbul (Ataturk…" at bounding box center [354, 175] width 708 height 310
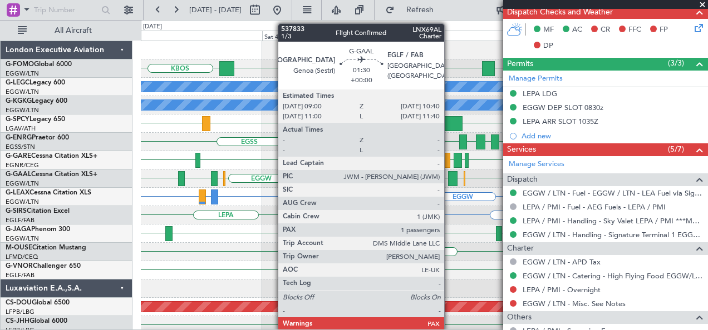
click at [449, 177] on div at bounding box center [452, 178] width 9 height 15
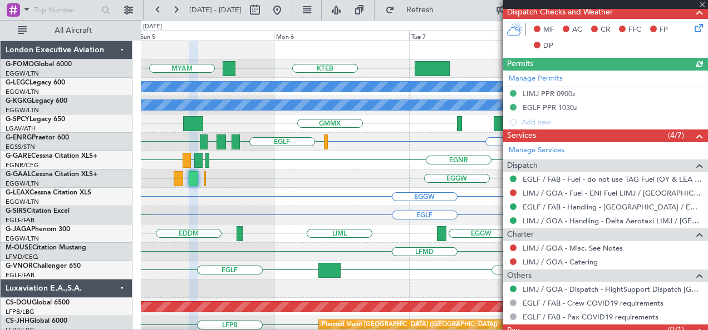
click at [124, 281] on div "KTEB MYAM A/C Unavailable London (Luton) A/C Unavailable Istanbul (Ataturk) GMM…" at bounding box center [354, 175] width 708 height 310
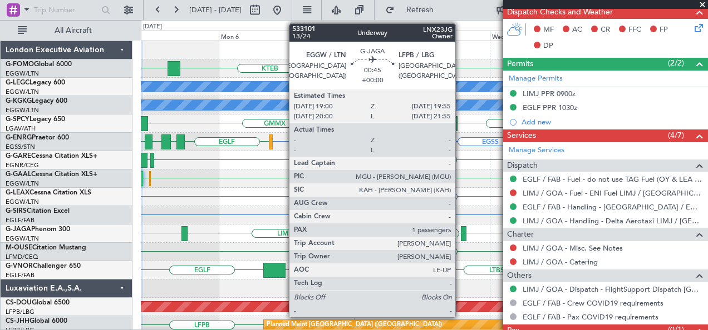
click at [461, 230] on div at bounding box center [464, 233] width 6 height 15
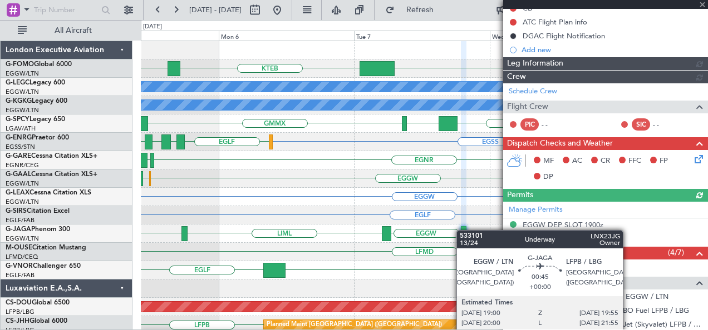
scroll to position [253, 0]
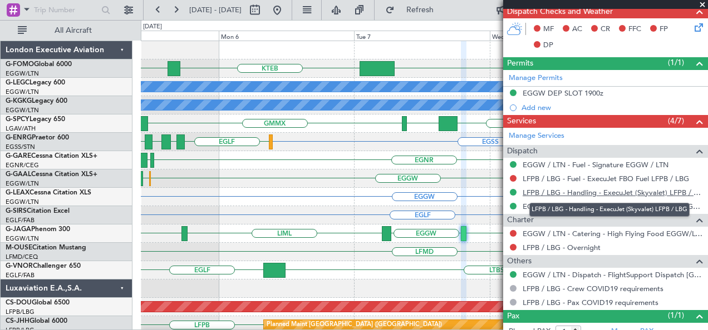
click at [619, 188] on link "LFPB / LBG - Handling - ExecuJet (Skyvalet) LFPB / LBG" at bounding box center [612, 192] width 180 height 9
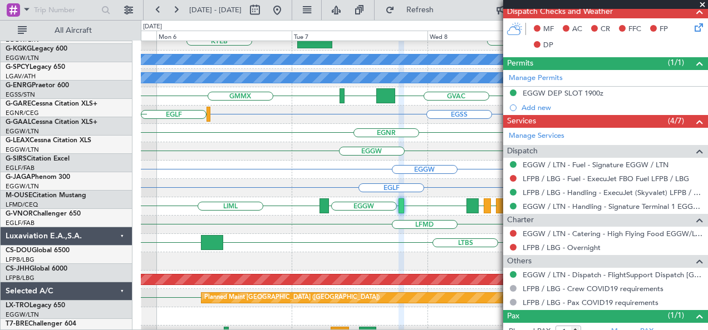
scroll to position [0, 0]
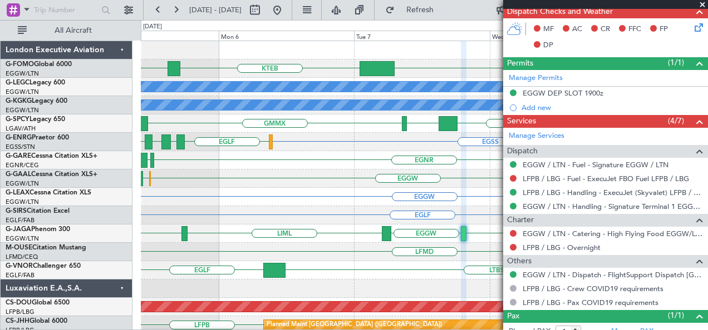
click at [404, 211] on div "EGGW KTEB MYAM A/C Unavailable London (Luton) EGGW or LTBA EGWU or LTBA EGPD or…" at bounding box center [424, 252] width 567 height 422
click at [701, 3] on span at bounding box center [701, 5] width 11 height 10
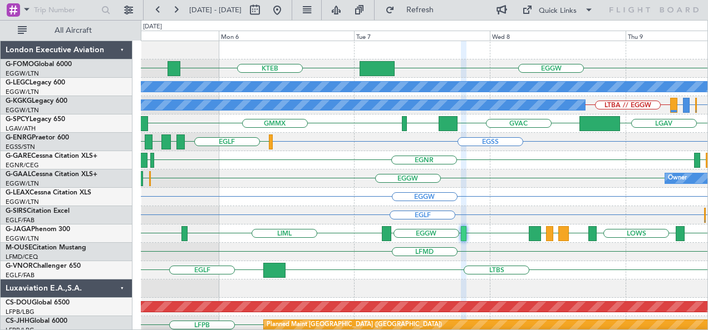
type input "0"
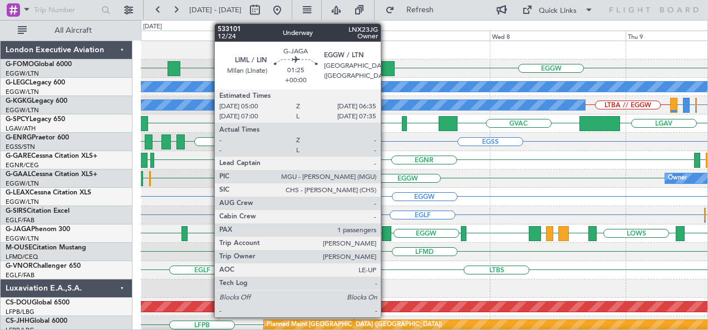
click at [386, 236] on div at bounding box center [386, 233] width 9 height 15
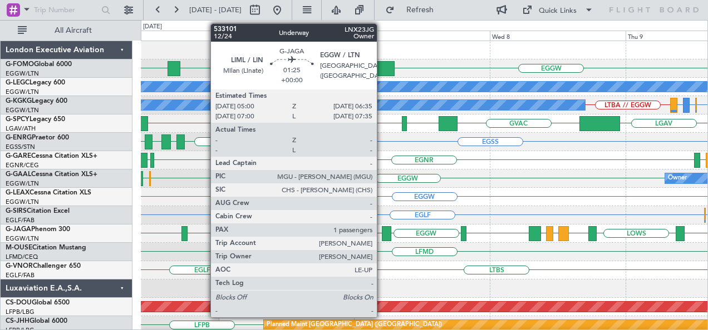
click at [382, 229] on div at bounding box center [386, 233] width 9 height 15
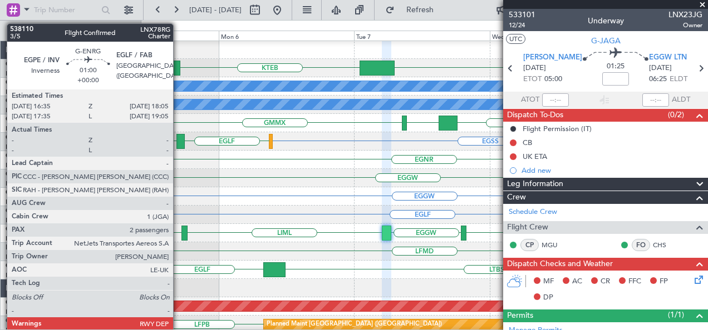
click at [179, 144] on div at bounding box center [180, 141] width 9 height 15
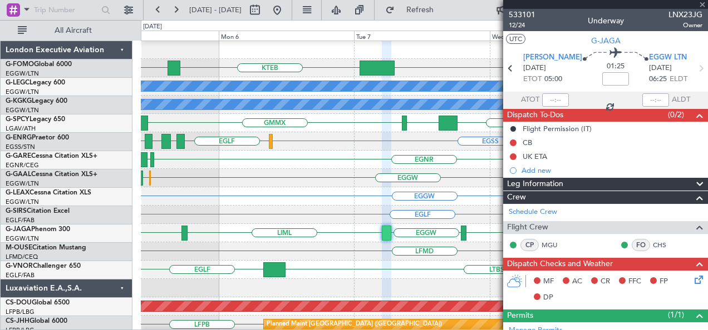
type input "2"
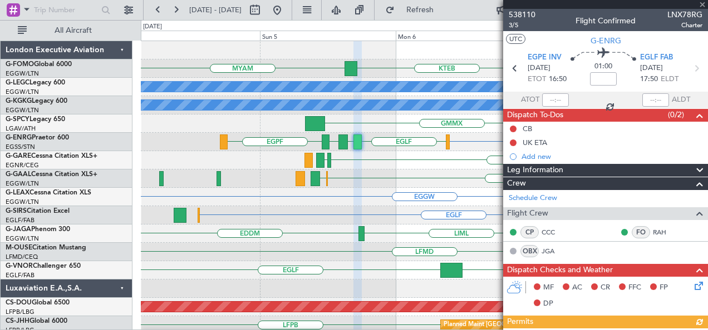
click at [487, 207] on div "EGGW KTEB MYAM A/C Unavailable London (Luton) A/C Unavailable Istanbul (Ataturk…" at bounding box center [424, 252] width 567 height 422
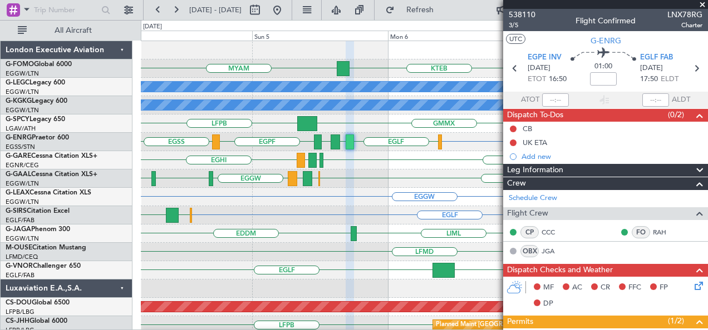
click at [436, 179] on div "EGGW EGLF LIMJ EGGW EGNT EGGW Owner" at bounding box center [424, 179] width 567 height 18
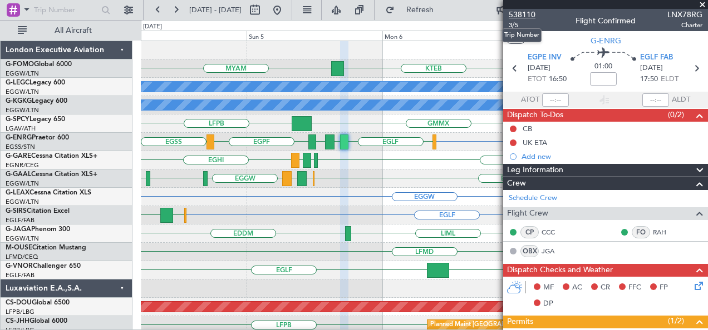
click at [517, 13] on span "538110" at bounding box center [521, 15] width 27 height 12
click at [264, 14] on button at bounding box center [255, 10] width 18 height 18
select select "10"
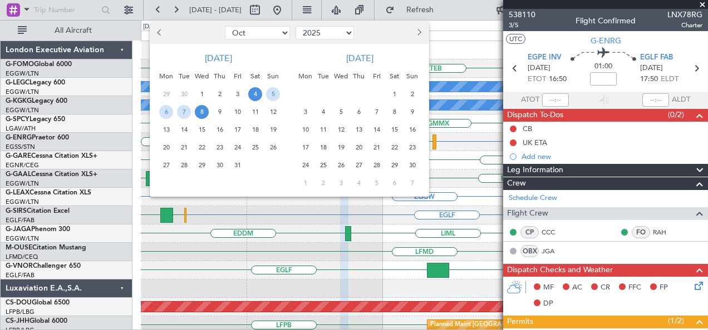
click at [347, 36] on select "2015 2016 2017 2018 2019 2020 2021 2022 2023 2024 2025 2026 2027 2028 2029 2030…" at bounding box center [324, 32] width 58 height 13
select select "2026"
click at [295, 26] on select "2015 2016 2017 2018 2019 2020 2021 2022 2023 2024 2025 2026 2027 2028 2029 2030…" at bounding box center [324, 32] width 58 height 13
click at [238, 92] on span "2" at bounding box center [237, 94] width 14 height 14
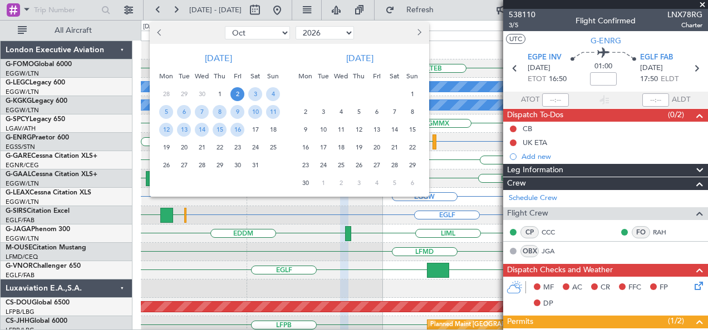
click at [238, 92] on span "2" at bounding box center [237, 94] width 14 height 14
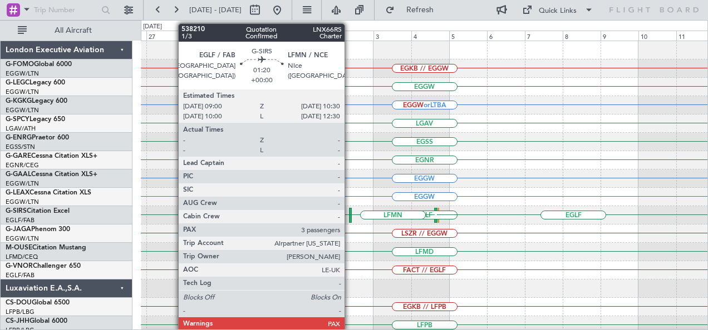
click at [350, 217] on div at bounding box center [350, 215] width 3 height 15
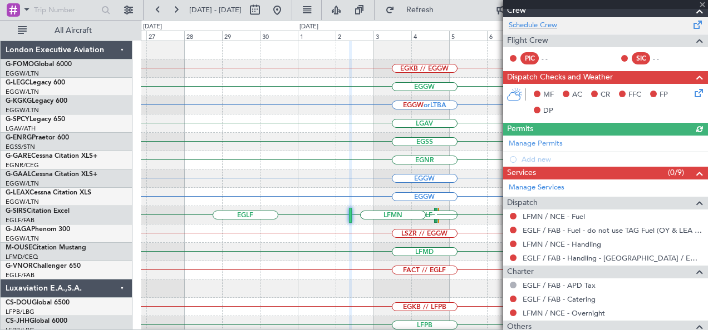
scroll to position [173, 0]
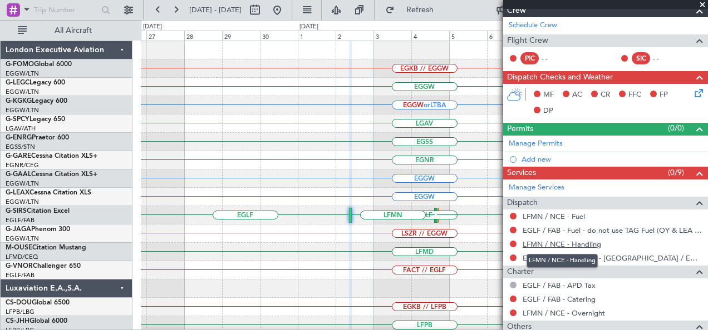
click at [587, 240] on link "LFMN / NCE - Handling" at bounding box center [561, 244] width 78 height 9
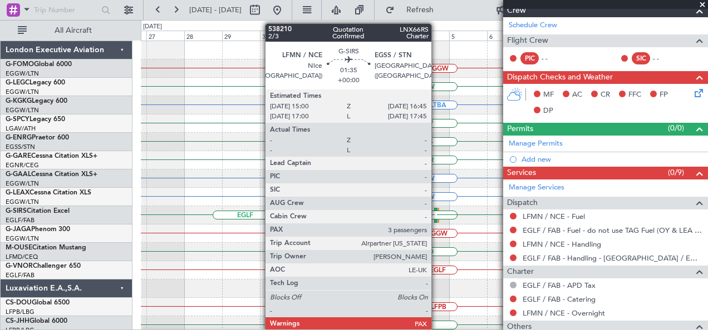
click at [437, 221] on div at bounding box center [435, 215] width 3 height 15
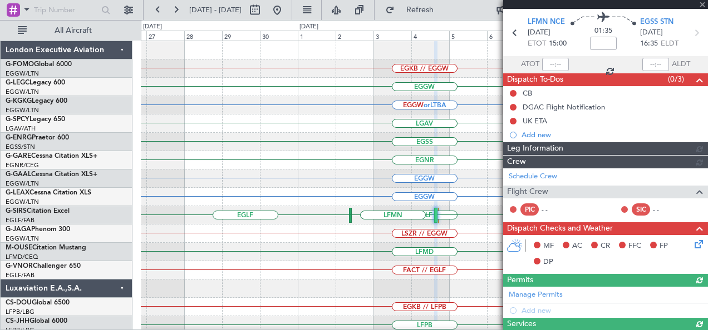
scroll to position [187, 0]
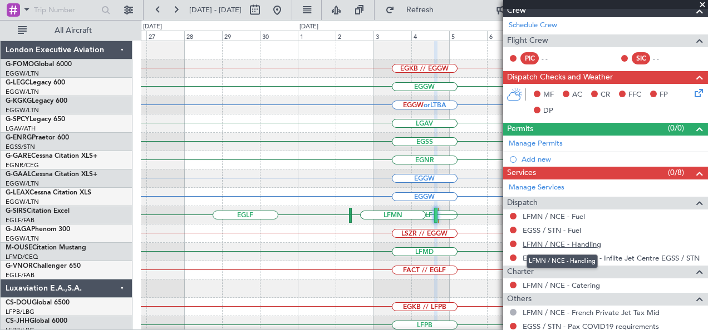
click at [579, 240] on link "LFMN / NCE - Handling" at bounding box center [561, 244] width 78 height 9
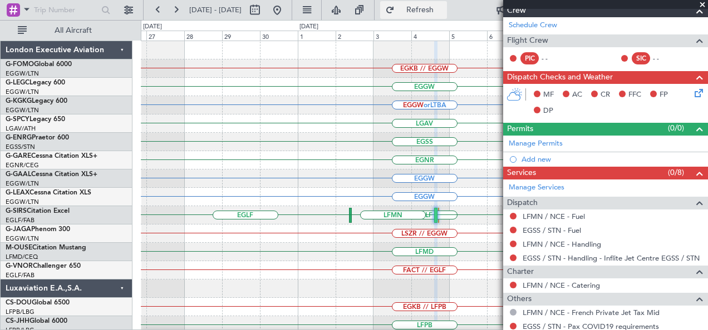
click at [436, 11] on span "Refresh" at bounding box center [420, 10] width 47 height 8
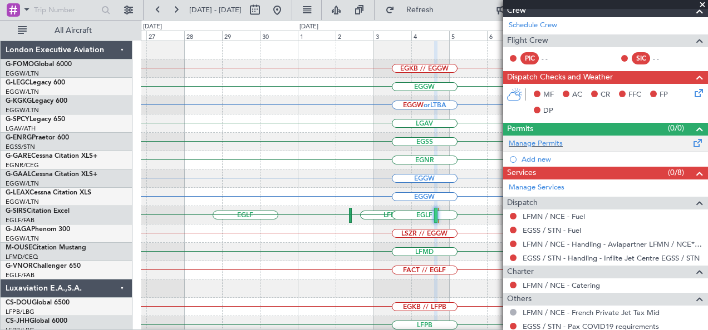
scroll to position [0, 0]
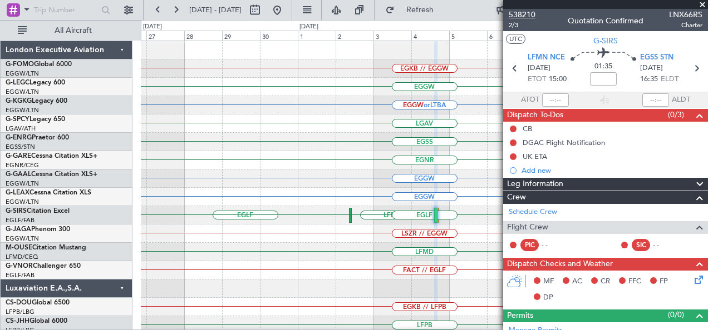
click at [523, 13] on span "538210" at bounding box center [521, 15] width 27 height 12
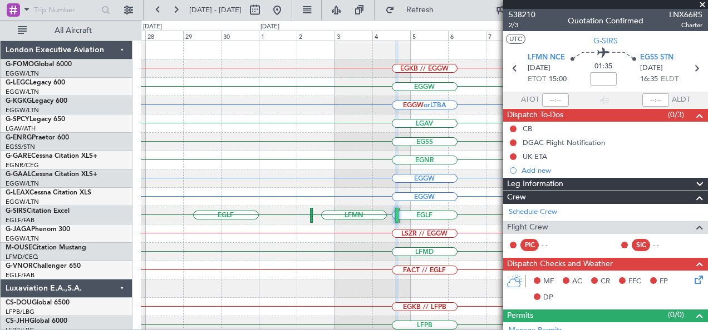
click at [425, 234] on div "LSZR // EGGW" at bounding box center [424, 234] width 567 height 18
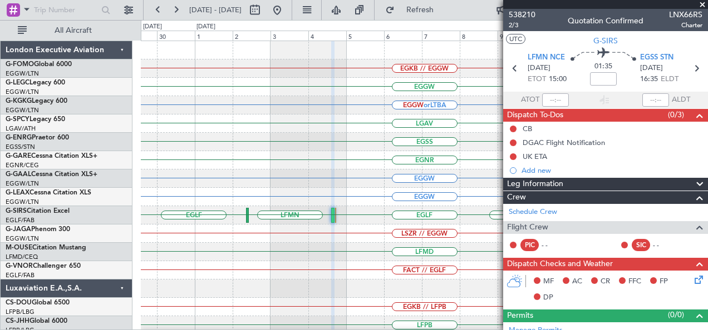
click at [284, 248] on div "EGKB // EGGW EGGW EGGW or LTBA LGAV EGSS EGNR EGGW EGGW EGLF EGLF EGSS LFMN EGL…" at bounding box center [424, 252] width 567 height 422
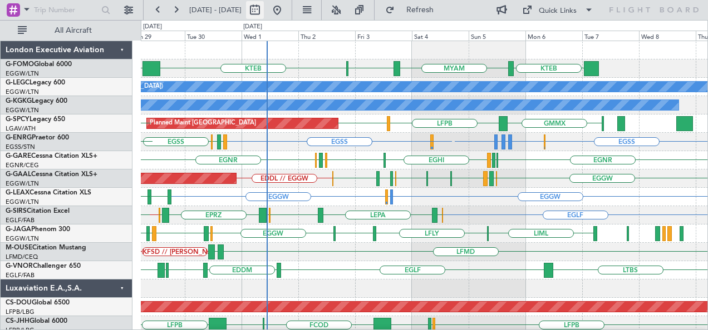
click at [264, 9] on button at bounding box center [255, 10] width 18 height 18
select select "9"
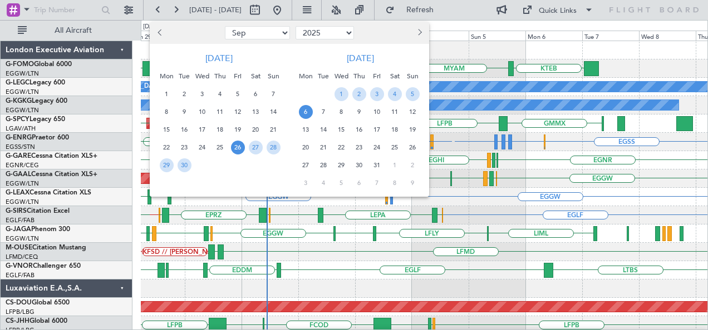
click at [347, 35] on select "2015 2016 2017 2018 2019 2020 2021 2022 2023 2024 2025 2026 2027 2028 2029 2030…" at bounding box center [324, 32] width 58 height 13
select select "2026"
click at [295, 26] on select "2015 2016 2017 2018 2019 2020 2021 2022 2023 2024 2025 2026 2027 2028 2029 2030…" at bounding box center [324, 32] width 58 height 13
click at [374, 95] on span "2" at bounding box center [377, 94] width 14 height 14
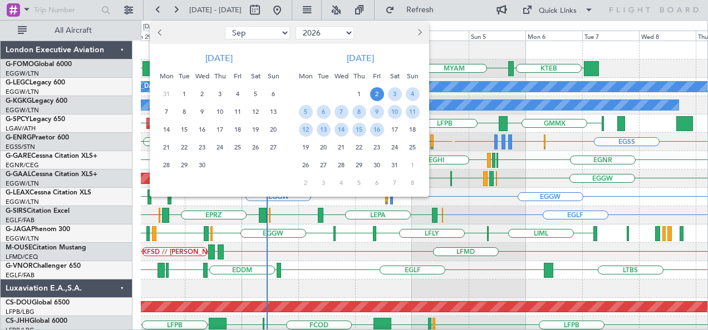
click at [374, 95] on span "2" at bounding box center [377, 94] width 14 height 14
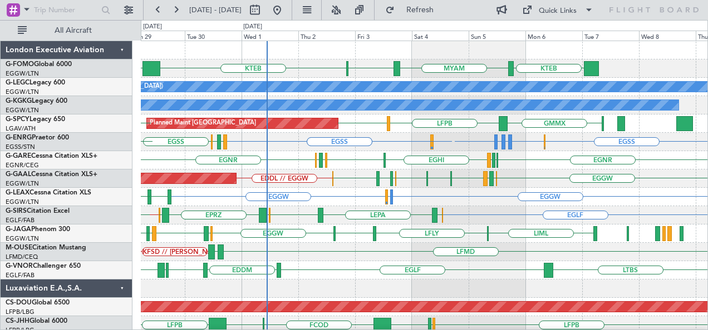
select select "10"
click at [374, 95] on div "1" at bounding box center [356, 94] width 136 height 18
click at [264, 7] on button at bounding box center [255, 10] width 18 height 18
select select "10"
select select "2026"
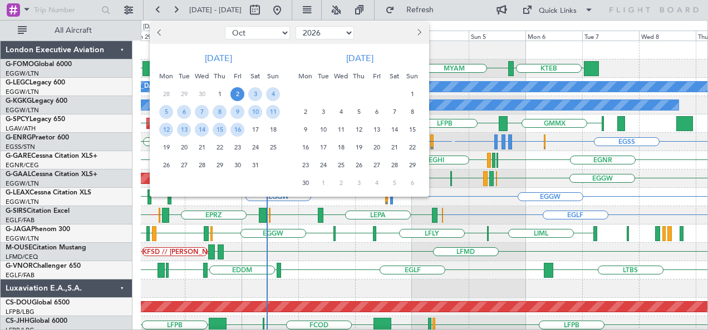
click at [242, 95] on span "2" at bounding box center [237, 94] width 14 height 14
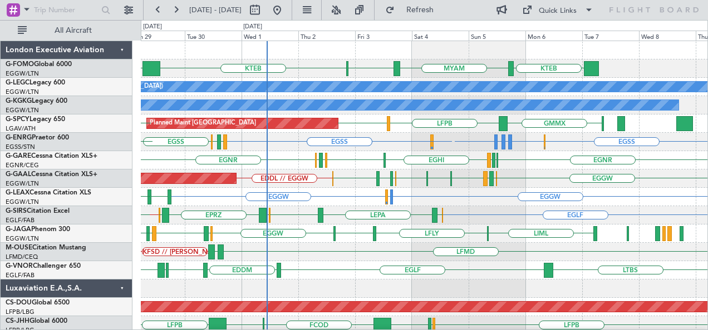
click at [242, 95] on span "2" at bounding box center [237, 94] width 14 height 14
click at [286, 7] on button at bounding box center [277, 10] width 18 height 18
click at [264, 11] on button at bounding box center [255, 10] width 18 height 18
select select "9"
select select "2025"
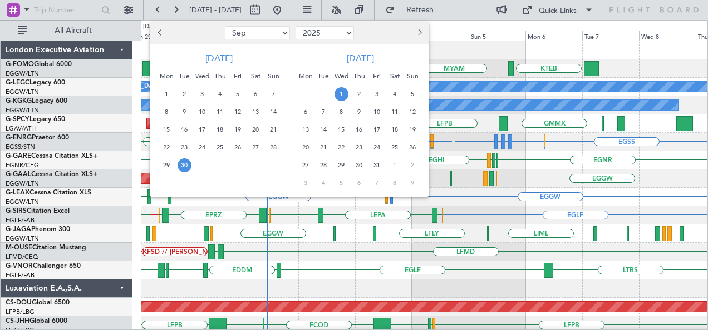
click at [279, 29] on select "Jan Feb Mar Apr May Jun [DATE] Aug Sep Oct Nov Dec" at bounding box center [257, 32] width 65 height 13
select select "10"
click at [225, 26] on select "Jan Feb Mar Apr May Jun [DATE] Aug Sep Oct Nov Dec" at bounding box center [257, 32] width 65 height 13
click at [336, 31] on select "2015 2016 2017 2018 2019 2020 2021 2022 2023 2024 2025 2026 2027 2028 2029 2030…" at bounding box center [324, 32] width 58 height 13
select select "2026"
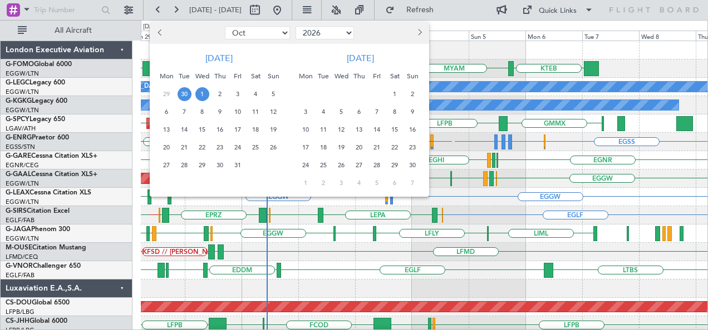
click at [295, 26] on select "2015 2016 2017 2018 2019 2020 2021 2022 2023 2024 2025 2026 2027 2028 2029 2030…" at bounding box center [324, 32] width 58 height 13
click at [220, 92] on span "1" at bounding box center [220, 94] width 14 height 14
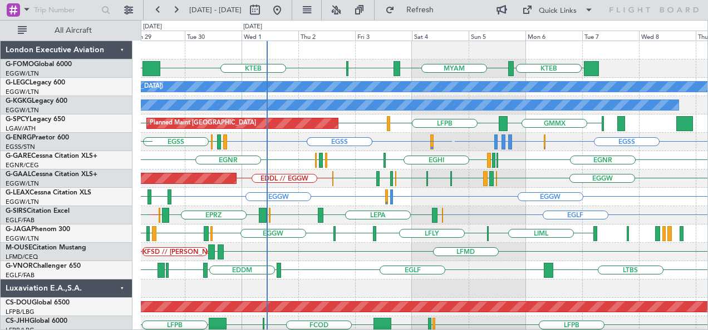
click at [361, 159] on div "EGHI EGNR EGPE EGHI EGNR EGPE EGHI EGNR" at bounding box center [424, 160] width 567 height 18
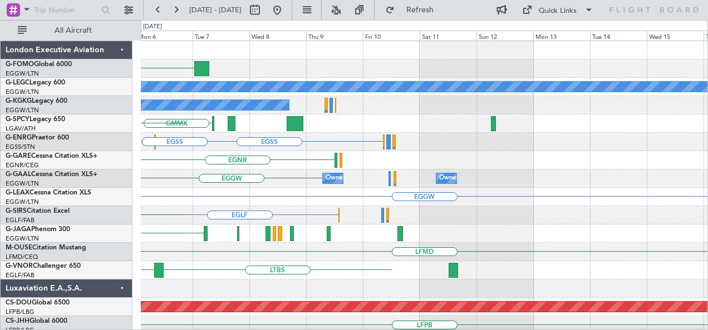
click at [132, 179] on div "KTEB MYAM KBOS A/C Unavailable London (Luton) A/C Unavailable Istanbul (Ataturk…" at bounding box center [354, 175] width 708 height 310
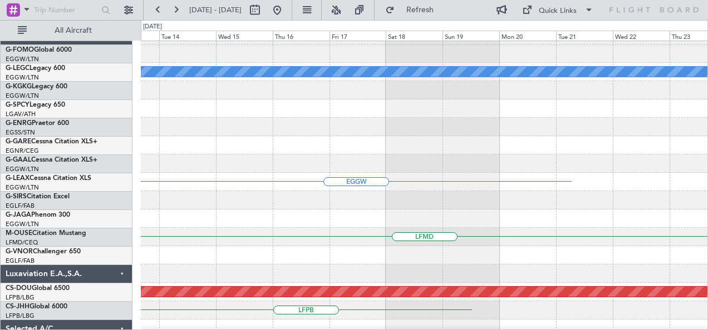
click at [131, 113] on div "A/C Unavailable London (Luton) Owner EGGW LFMD Planned Maint London (Biggin Hil…" at bounding box center [354, 175] width 708 height 310
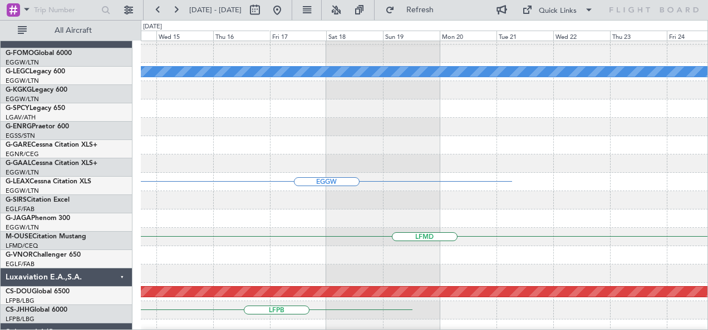
scroll to position [2, 0]
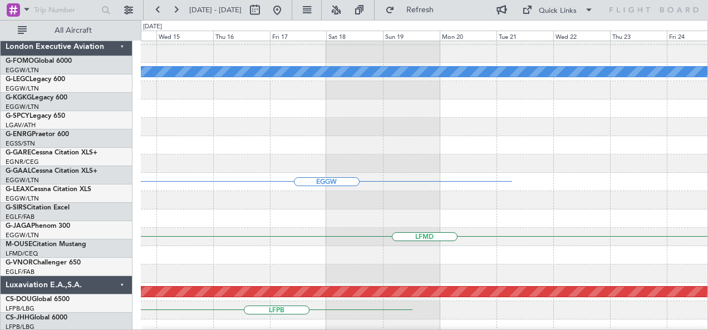
click at [107, 151] on div "A/C Unavailable London (Luton) EGGW LFMD Planned Maint London (Biggin Hill) LFP…" at bounding box center [354, 175] width 708 height 310
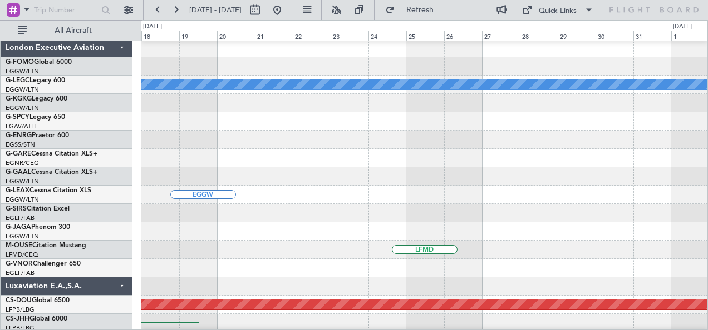
scroll to position [5, 0]
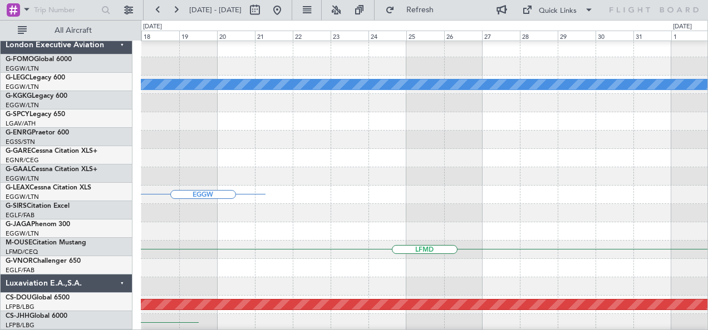
click at [180, 189] on div "EGGW" at bounding box center [424, 195] width 567 height 18
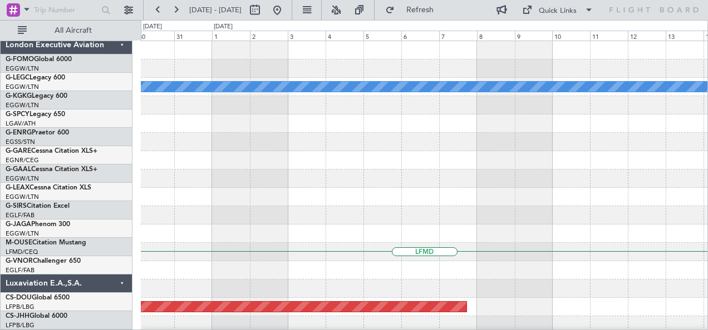
scroll to position [0, 0]
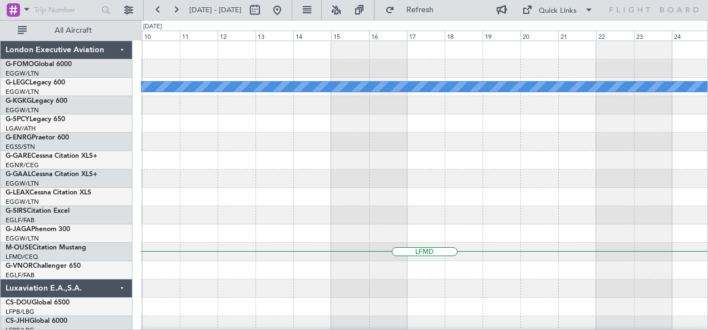
click at [23, 215] on div "A/C Unavailable London (Luton) LFMD Planned Maint London (Biggin Hill) London E…" at bounding box center [354, 175] width 708 height 310
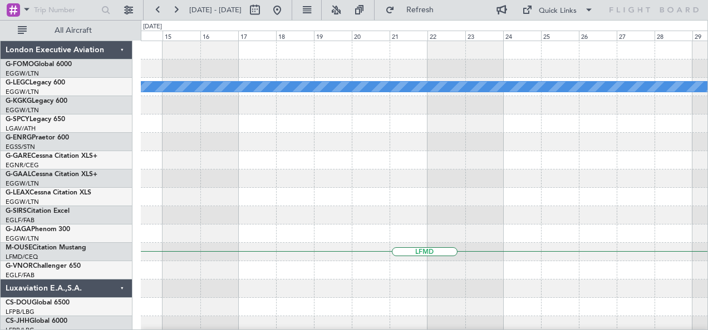
click at [7, 217] on div "A/C Unavailable London (Luton) LFMD London Executive Aviation G-FOMO Global 600…" at bounding box center [354, 175] width 708 height 310
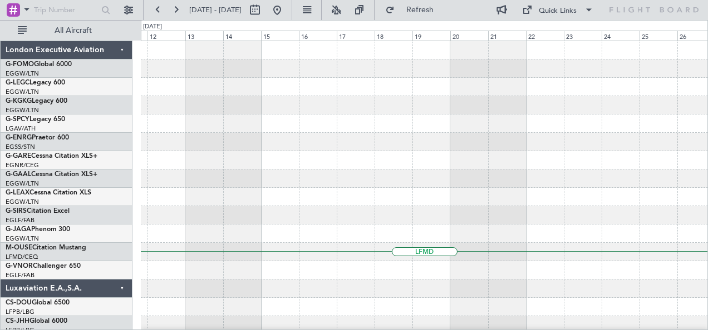
click at [133, 236] on div "LFMD London Executive Aviation G-FOMO Global 6000 EGGW/LTN London (Luton) G-LEG…" at bounding box center [354, 175] width 708 height 310
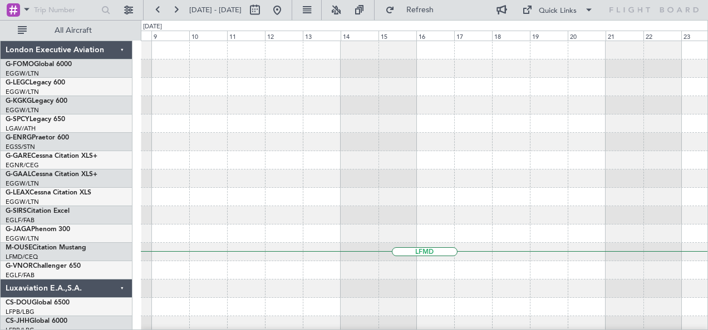
click at [29, 231] on div "LFMD London Executive Aviation G-FOMO Global 6000 EGGW/LTN London (Luton) G-LEG…" at bounding box center [354, 175] width 708 height 310
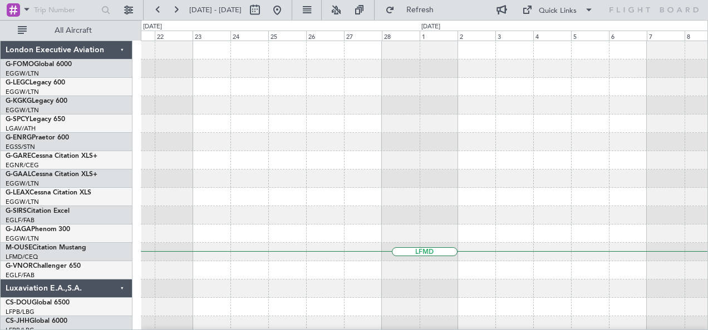
click at [0, 274] on html "01 Oct 2026 - 01 Oct 2026 Refresh Quick Links All Aircraft LFMD London Executiv…" at bounding box center [354, 165] width 708 height 330
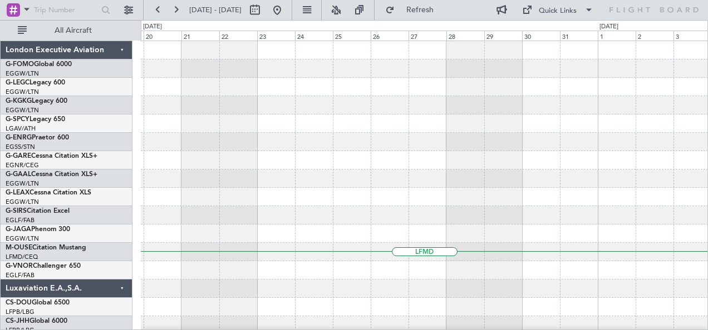
click at [22, 278] on div "LFMD London Executive Aviation G-FOMO Global 6000 EGGW/LTN London (Luton) G-LEG…" at bounding box center [354, 175] width 708 height 310
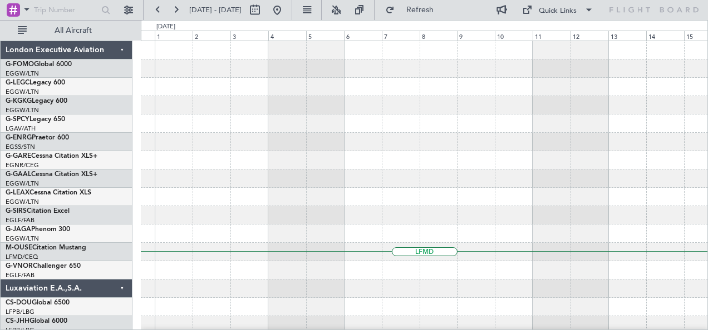
click at [127, 255] on div "LFMD London Executive Aviation G-FOMO Global 6000 EGGW/LTN London (Luton) G-LEG…" at bounding box center [354, 175] width 708 height 310
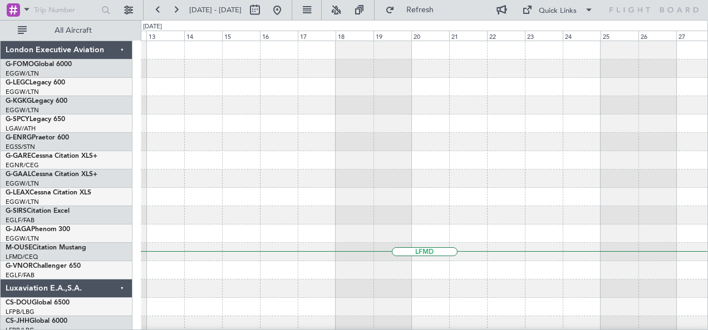
click at [232, 210] on div "LFMD" at bounding box center [424, 279] width 567 height 477
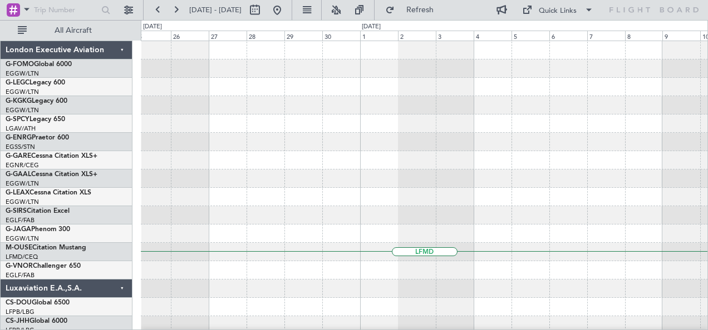
click at [128, 235] on div "LFMD London Executive Aviation G-FOMO Global 6000 EGGW/LTN London (Luton) G-LEG…" at bounding box center [354, 175] width 708 height 310
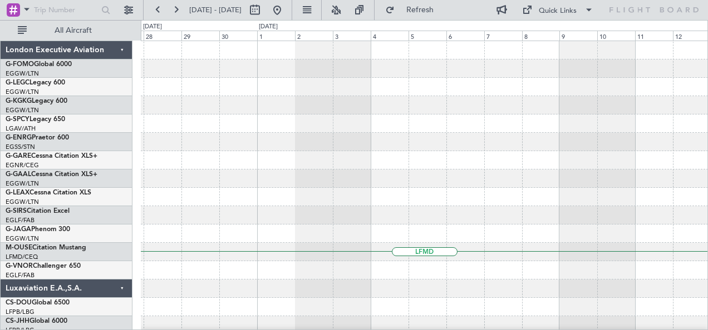
click at [244, 261] on div "LFMD" at bounding box center [424, 279] width 567 height 477
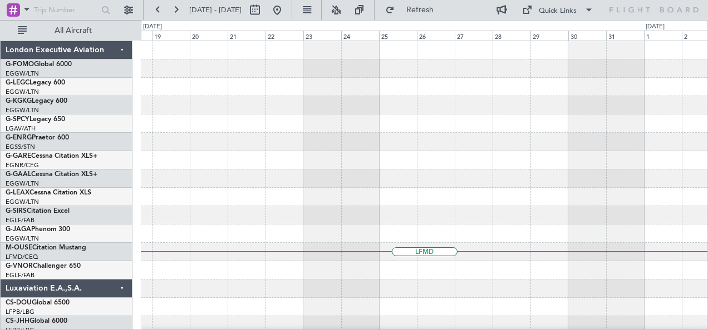
click at [91, 269] on div "LFMD London Executive Aviation G-FOMO Global 6000 EGGW/LTN London (Luton) G-LEG…" at bounding box center [354, 175] width 708 height 310
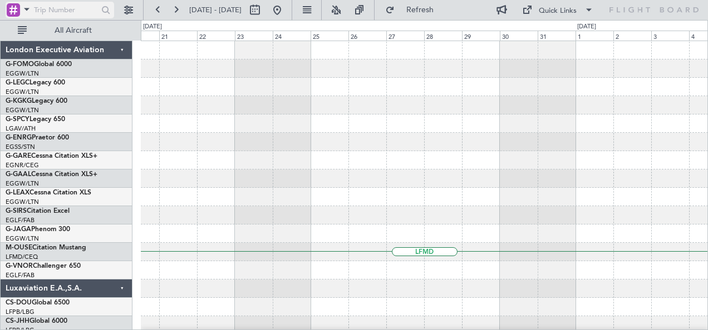
click at [67, 10] on input "text" at bounding box center [66, 10] width 64 height 17
type input "538210"
click at [106, 11] on div at bounding box center [105, 10] width 17 height 17
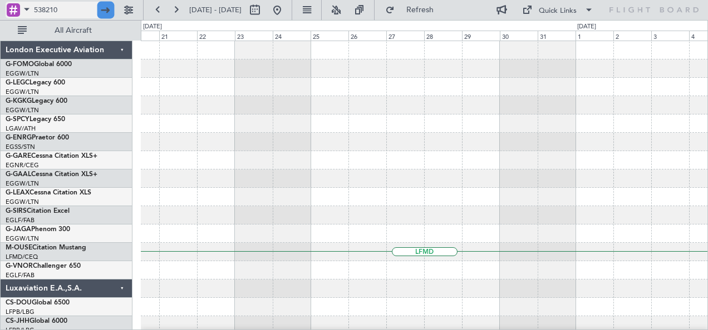
click at [106, 11] on div at bounding box center [105, 10] width 17 height 17
click at [103, 7] on div at bounding box center [105, 10] width 17 height 17
click at [102, 7] on div at bounding box center [105, 10] width 17 height 17
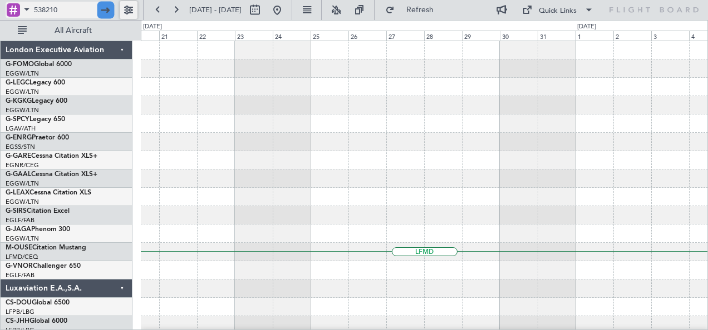
drag, startPoint x: 123, startPoint y: 11, endPoint x: 112, endPoint y: 16, distance: 12.2
click at [112, 16] on div "538210" at bounding box center [71, 10] width 143 height 20
drag, startPoint x: 112, startPoint y: 16, endPoint x: 108, endPoint y: 11, distance: 6.7
click at [108, 11] on div at bounding box center [105, 10] width 17 height 17
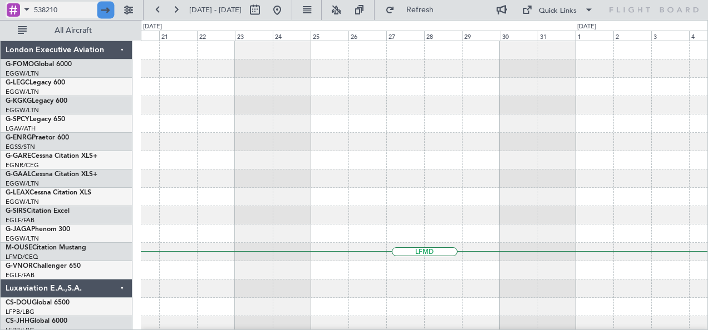
click at [108, 11] on div at bounding box center [105, 10] width 17 height 17
click at [72, 9] on input "538210" at bounding box center [66, 10] width 64 height 17
click at [422, 98] on div at bounding box center [424, 105] width 567 height 18
click at [184, 195] on div "LFMD" at bounding box center [424, 279] width 567 height 477
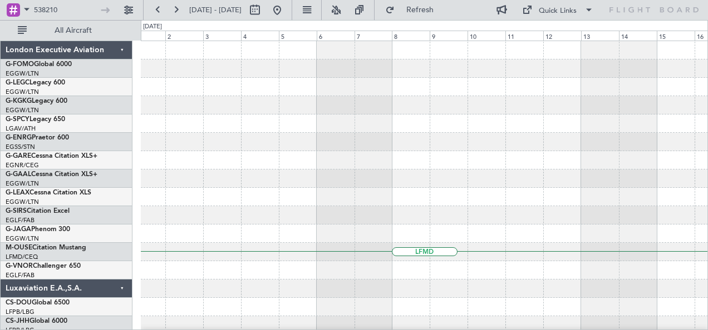
click at [192, 224] on div "LFMD" at bounding box center [424, 279] width 567 height 477
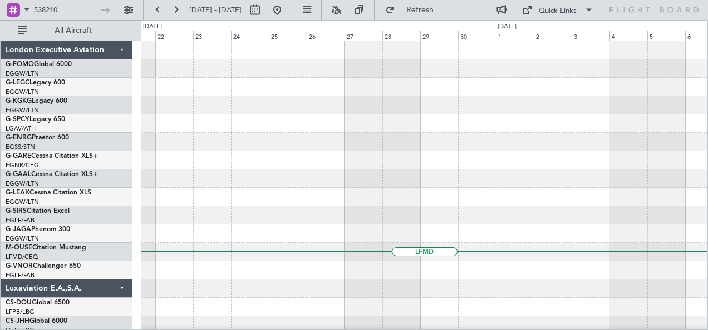
click at [148, 229] on div "LFMD" at bounding box center [424, 279] width 567 height 477
click at [91, 252] on div "LFMD London Executive Aviation G-FOMO Global 6000 EGGW/LTN London (Luton) G-LEG…" at bounding box center [354, 175] width 708 height 310
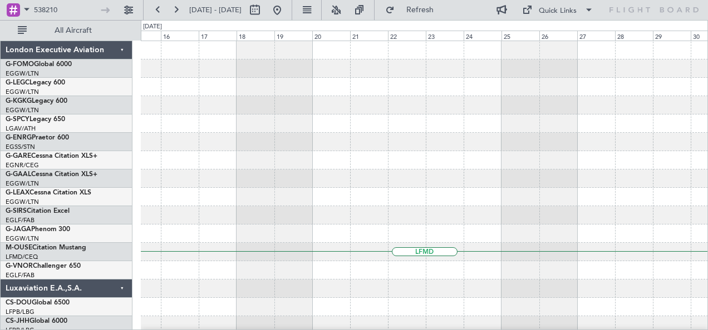
click at [178, 237] on div "LFMD" at bounding box center [424, 279] width 567 height 477
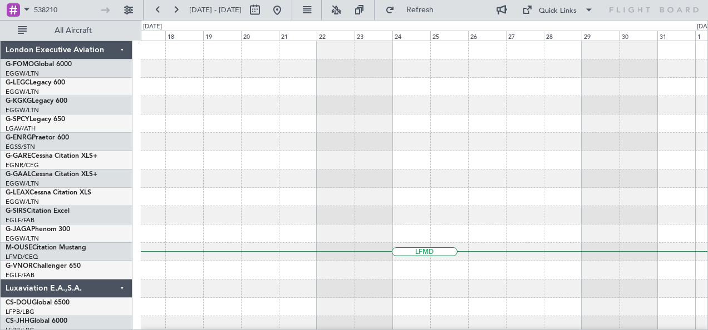
click at [168, 214] on div "LFMD" at bounding box center [424, 279] width 567 height 477
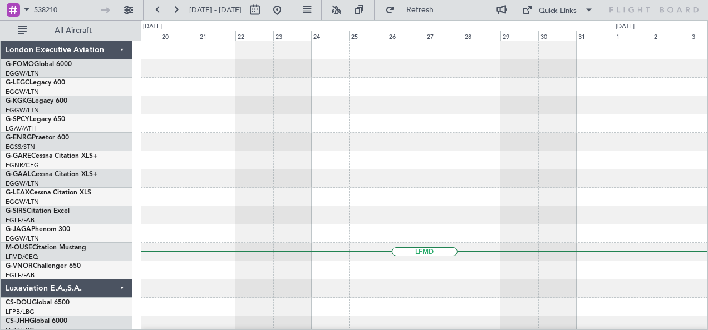
click at [42, 253] on div "LFMD London Executive Aviation G-FOMO Global 6000 EGGW/LTN London (Luton) G-LEG…" at bounding box center [354, 175] width 708 height 310
click at [122, 223] on div "LFMD London Executive Aviation G-FOMO Global 6000 EGGW/LTN London (Luton) G-LEG…" at bounding box center [354, 175] width 708 height 310
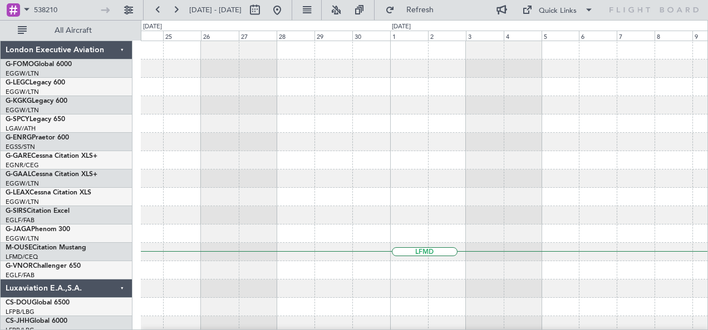
click at [66, 238] on div "LFMD London Executive Aviation G-FOMO Global 6000 EGGW/LTN London (Luton) G-LEG…" at bounding box center [354, 175] width 708 height 310
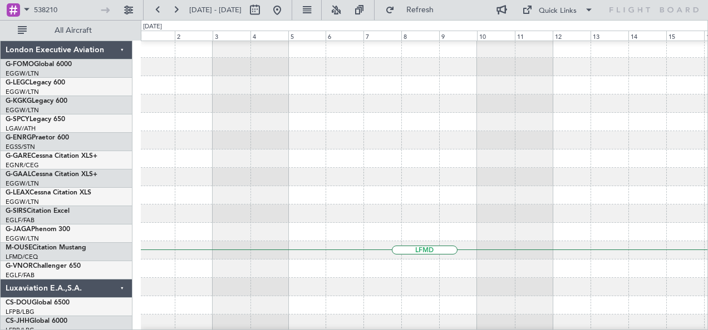
scroll to position [1, 0]
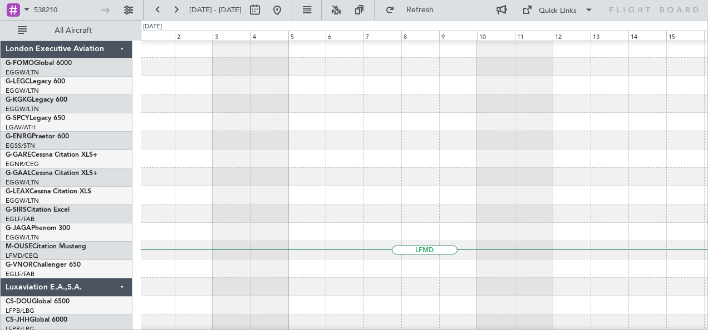
click at [533, 142] on div at bounding box center [424, 140] width 567 height 18
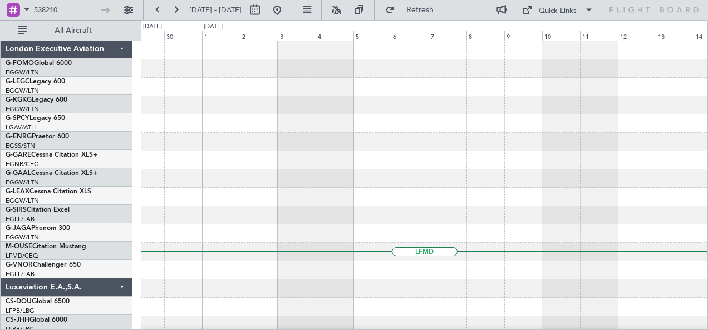
scroll to position [0, 0]
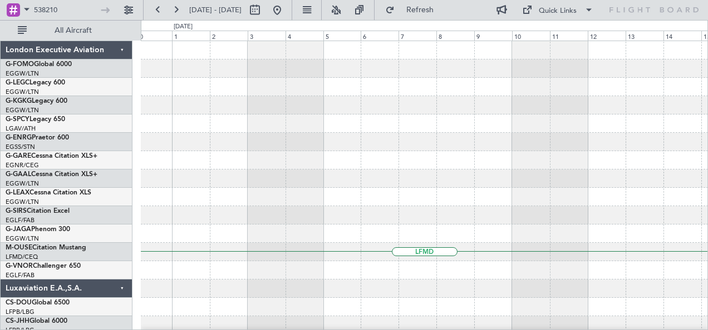
click at [245, 207] on div "LFMD" at bounding box center [424, 279] width 567 height 477
drag, startPoint x: 73, startPoint y: 6, endPoint x: 5, endPoint y: 3, distance: 68.5
click at [5, 3] on div "538210" at bounding box center [71, 10] width 143 height 20
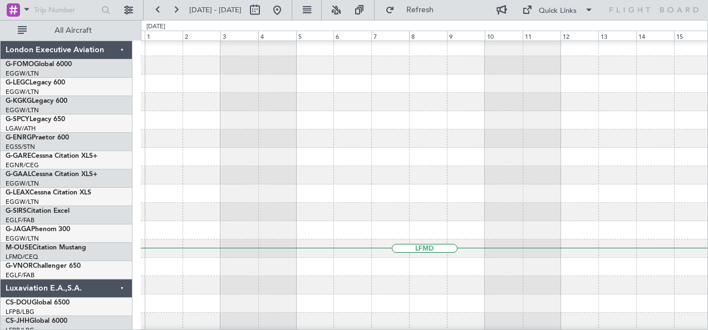
scroll to position [7, 0]
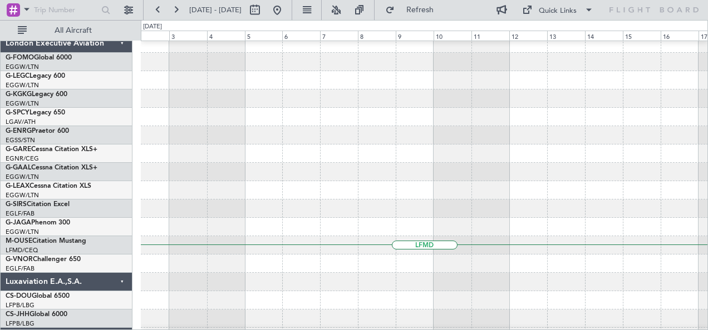
click at [277, 184] on div at bounding box center [424, 190] width 567 height 18
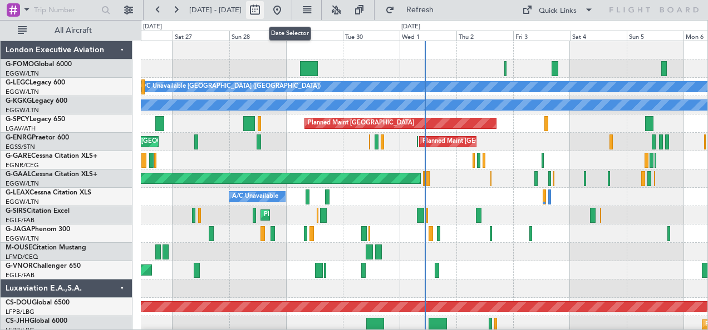
click at [264, 10] on button at bounding box center [255, 10] width 18 height 18
select select "9"
select select "2025"
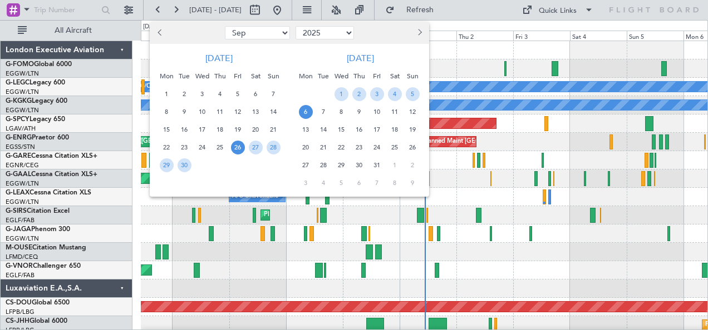
click at [279, 34] on select "Jan Feb Mar Apr May Jun [DATE] Aug Sep Oct Nov Dec" at bounding box center [257, 32] width 65 height 13
select select "10"
click at [225, 26] on select "Jan Feb Mar Apr May Jun [DATE] Aug Sep Oct Nov Dec" at bounding box center [257, 32] width 65 height 13
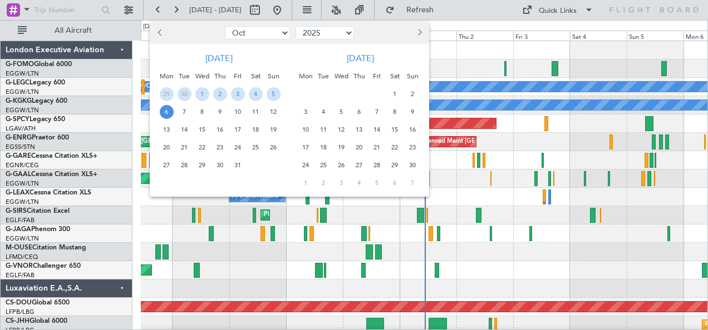
click at [351, 29] on select "2015 2016 2017 2018 2019 2020 2021 2022 2023 2024 2025 2026 2027 2028 2029 2030…" at bounding box center [324, 32] width 58 height 13
select select "2026"
click at [295, 26] on select "2015 2016 2017 2018 2019 2020 2021 2022 2023 2024 2025 2026 2027 2028 2029 2030…" at bounding box center [324, 32] width 58 height 13
click at [222, 91] on span "1" at bounding box center [220, 94] width 14 height 14
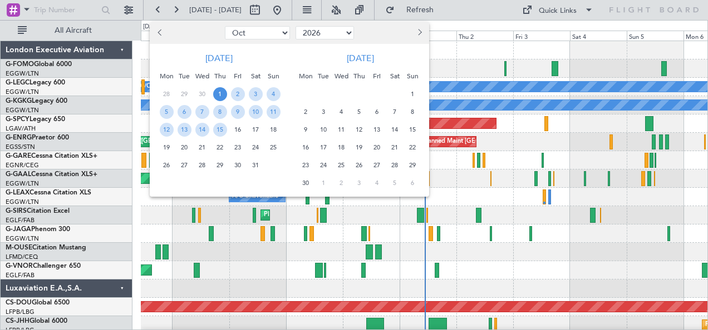
click at [222, 91] on span "1" at bounding box center [220, 94] width 14 height 14
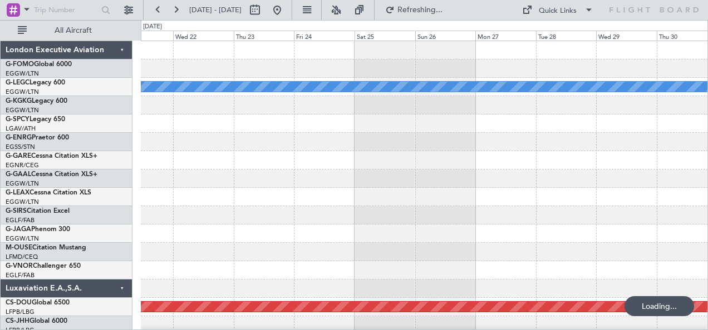
click at [222, 91] on span "1" at bounding box center [220, 94] width 14 height 14
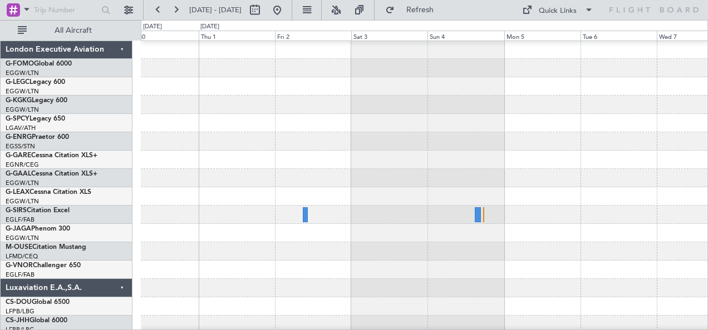
scroll to position [1, 0]
click at [389, 246] on div at bounding box center [424, 252] width 567 height 18
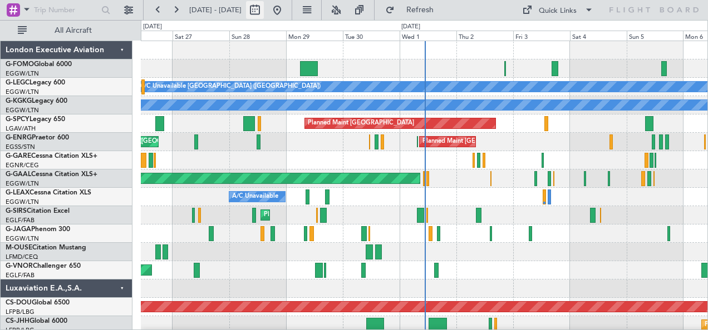
click at [264, 7] on button at bounding box center [255, 10] width 18 height 18
select select "9"
select select "2025"
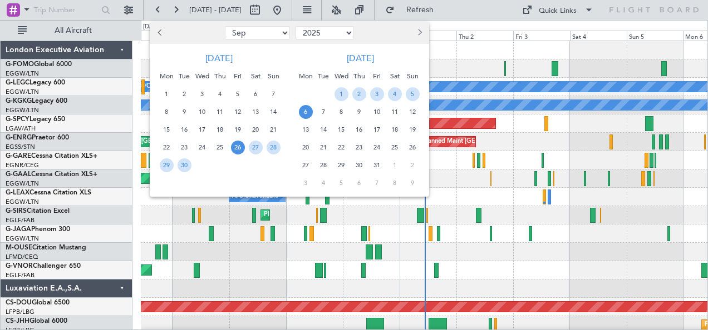
click at [283, 31] on select "Jan Feb Mar Apr May Jun [DATE] Aug Sep Oct Nov Dec" at bounding box center [257, 32] width 65 height 13
select select "10"
click at [225, 26] on select "Jan Feb Mar Apr May Jun [DATE] Aug Sep Oct Nov Dec" at bounding box center [257, 32] width 65 height 13
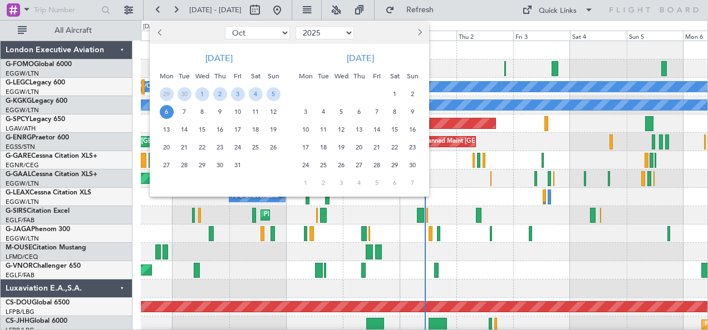
click at [345, 33] on select "2015 2016 2017 2018 2019 2020 2021 2022 2023 2024 2025 2026 2027 2028 2029 2030…" at bounding box center [324, 32] width 58 height 13
select select "2026"
click at [295, 26] on select "2015 2016 2017 2018 2019 2020 2021 2022 2023 2024 2025 2026 2027 2028 2029 2030…" at bounding box center [324, 32] width 58 height 13
click at [219, 93] on span "1" at bounding box center [220, 94] width 14 height 14
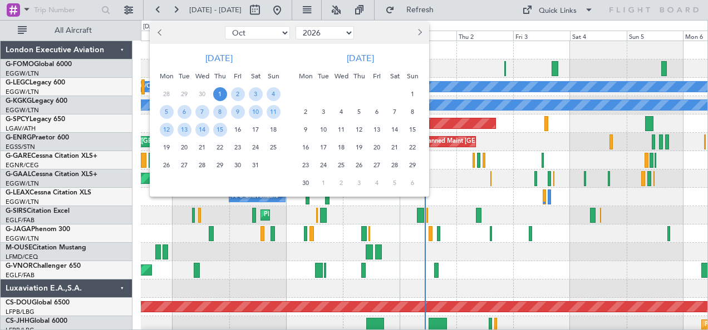
click at [219, 93] on span "1" at bounding box center [220, 94] width 14 height 14
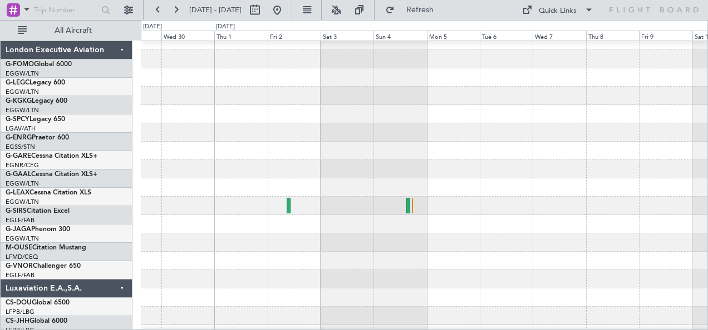
click at [381, 270] on div at bounding box center [424, 261] width 567 height 18
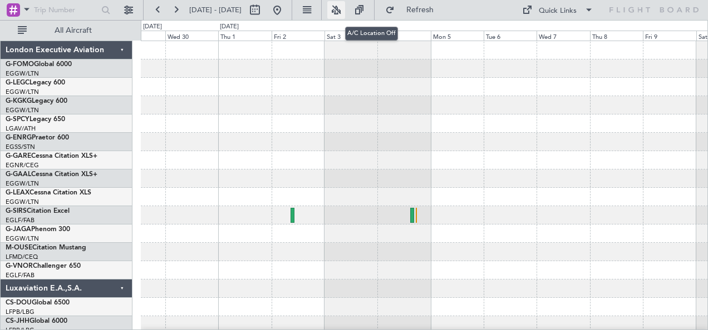
click at [345, 12] on button at bounding box center [336, 10] width 18 height 18
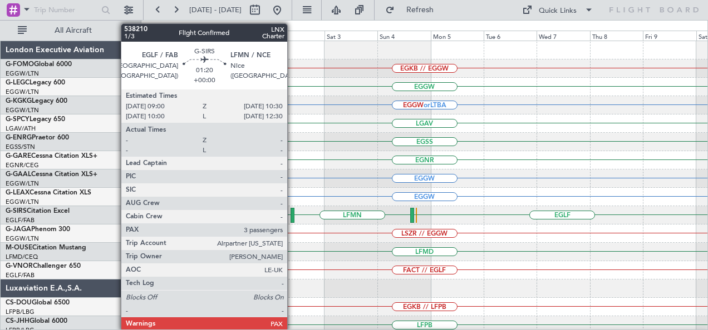
click at [293, 211] on div at bounding box center [291, 215] width 3 height 15
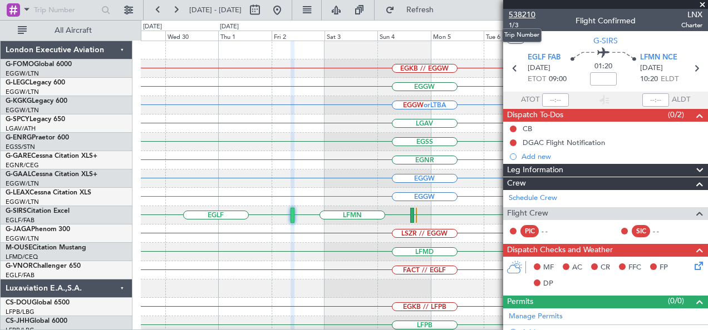
click at [527, 16] on span "538210" at bounding box center [521, 15] width 27 height 12
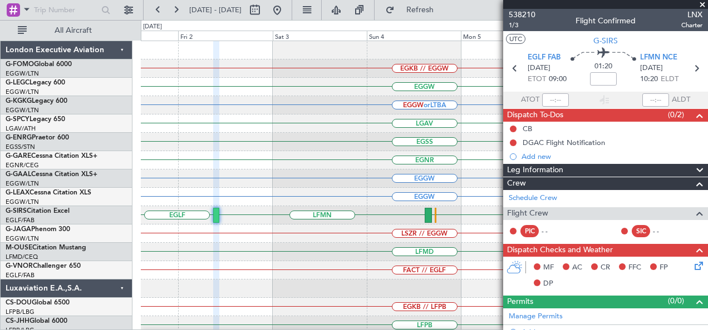
click at [313, 157] on div "EGNR" at bounding box center [424, 160] width 567 height 18
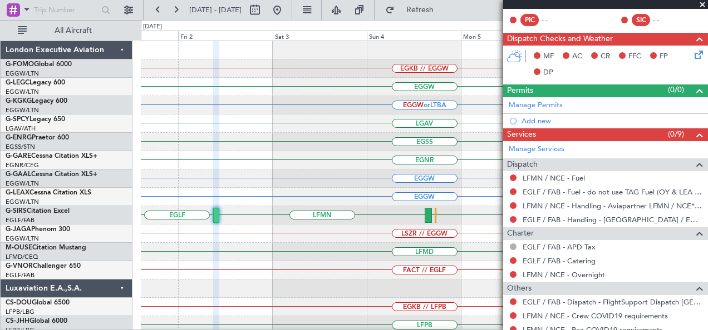
scroll to position [260, 0]
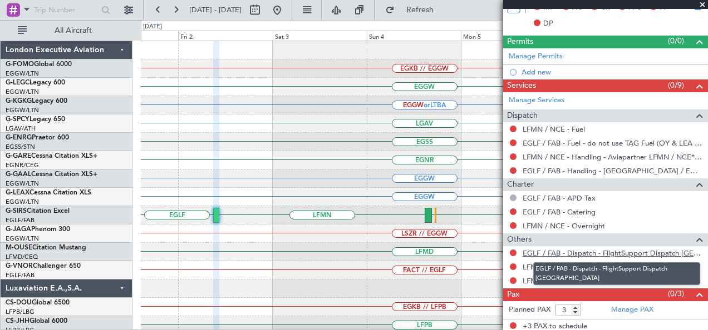
click at [553, 250] on link "EGLF / FAB - Dispatch - FlightSupport Dispatch [GEOGRAPHIC_DATA]" at bounding box center [612, 253] width 180 height 9
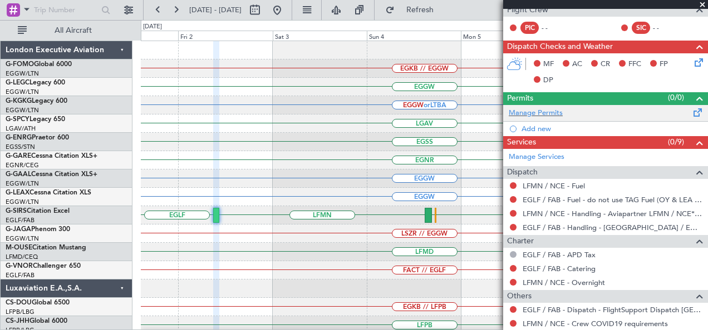
scroll to position [0, 0]
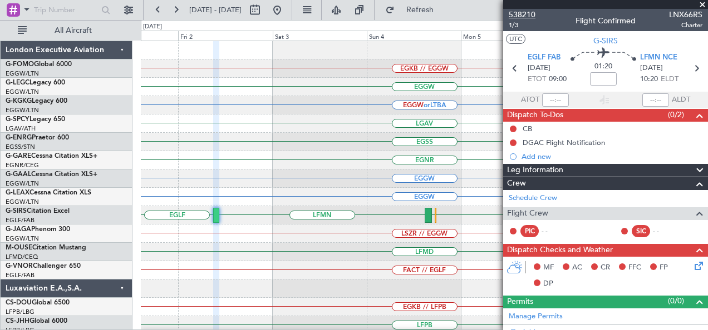
click at [521, 13] on span "538210" at bounding box center [521, 15] width 27 height 12
